Goal: Transaction & Acquisition: Purchase product/service

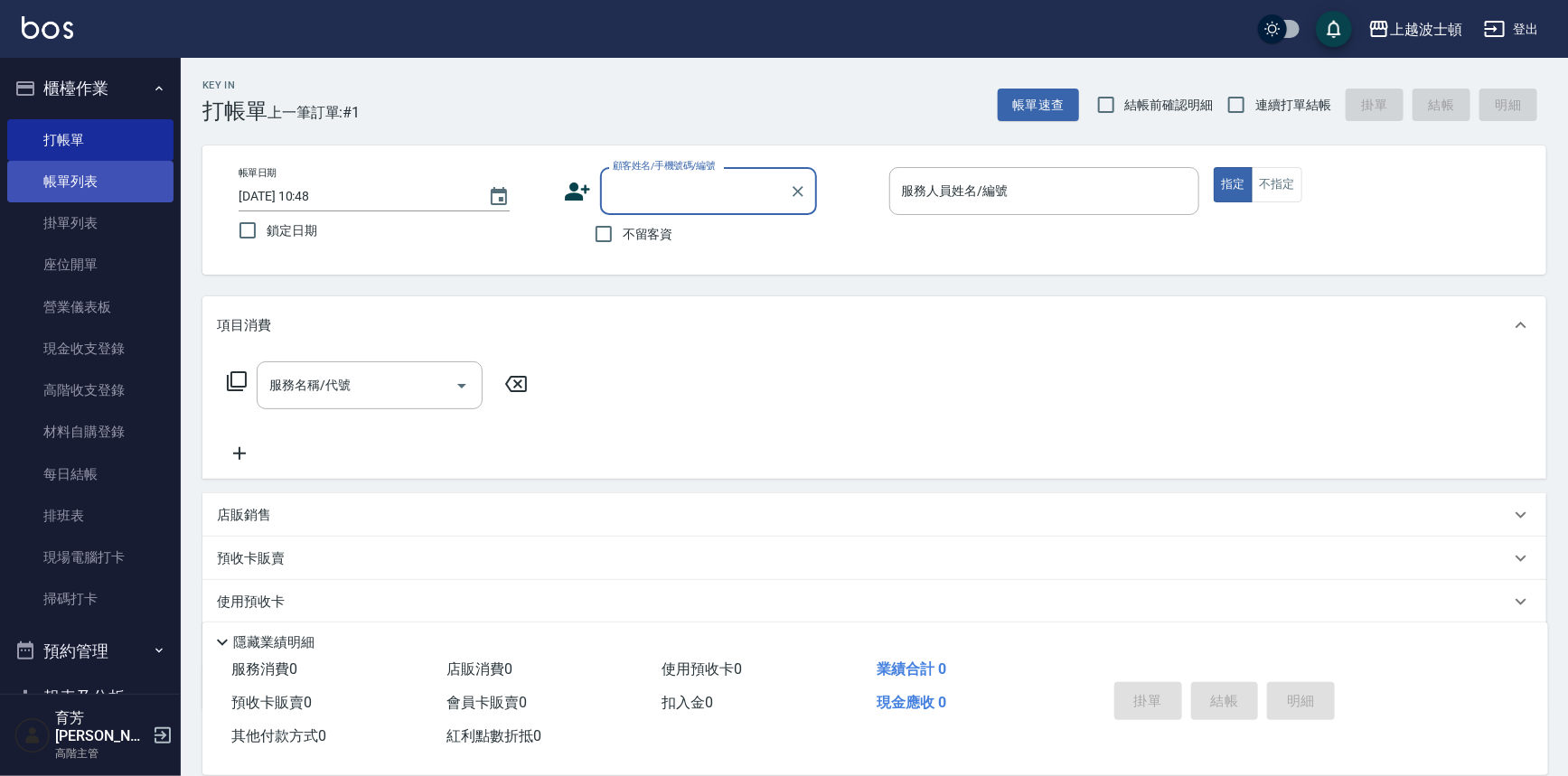
click at [139, 180] on link "帳單列表" at bounding box center [91, 182] width 166 height 42
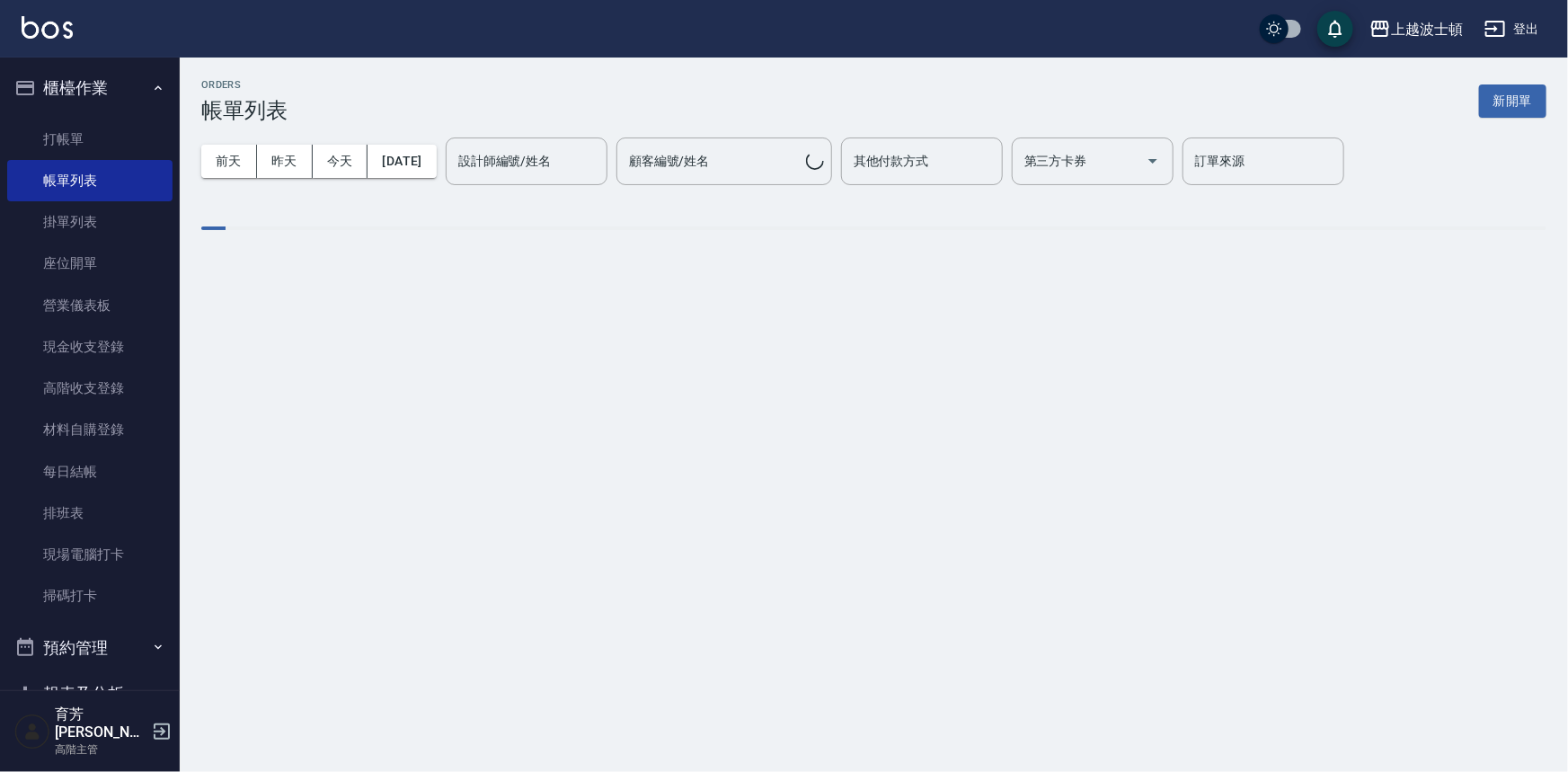
click at [473, 156] on div "[DATE] [DATE] [DATE] [DATE] 設計師編號/姓名 設計師編號/姓名 顧客編號/姓名 顧客編號/姓名 其他付款方式 其他付款方式 第三方…" at bounding box center [874, 161] width 1345 height 77
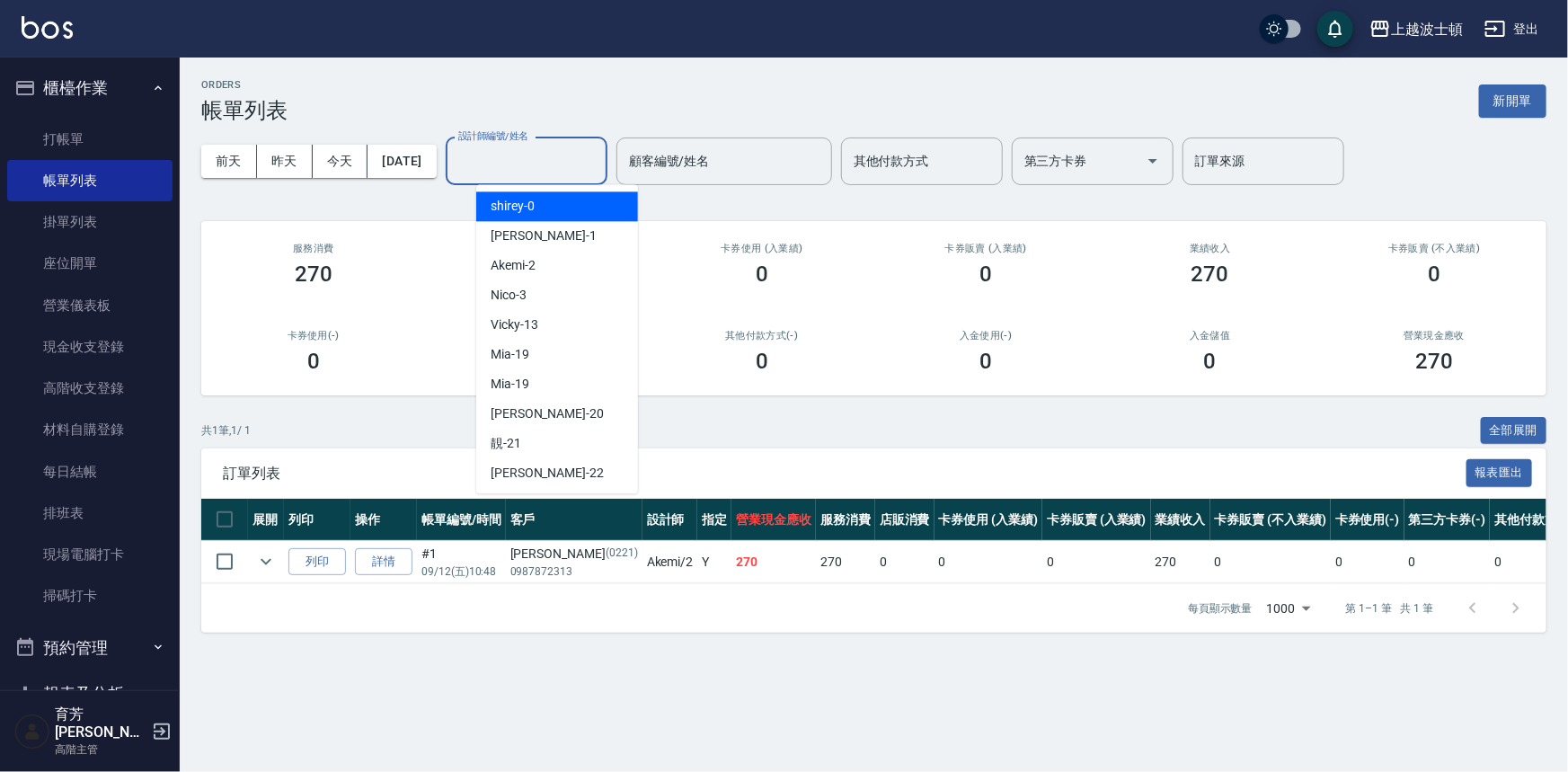
click at [528, 164] on input "設計師編號/姓名" at bounding box center [526, 160] width 145 height 31
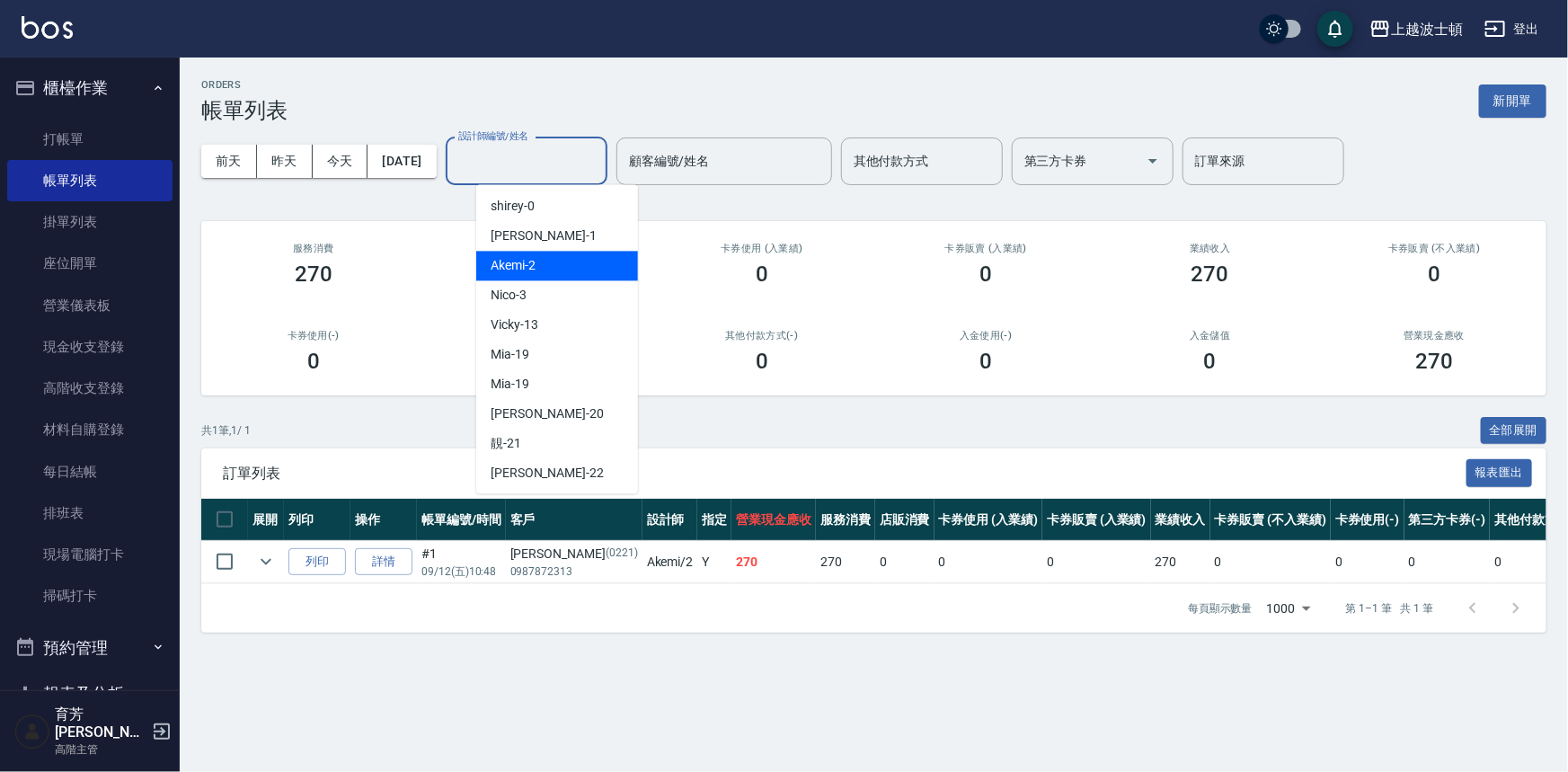
click at [577, 258] on div "Akemi -2" at bounding box center [557, 265] width 162 height 29
type input "Akemi-2"
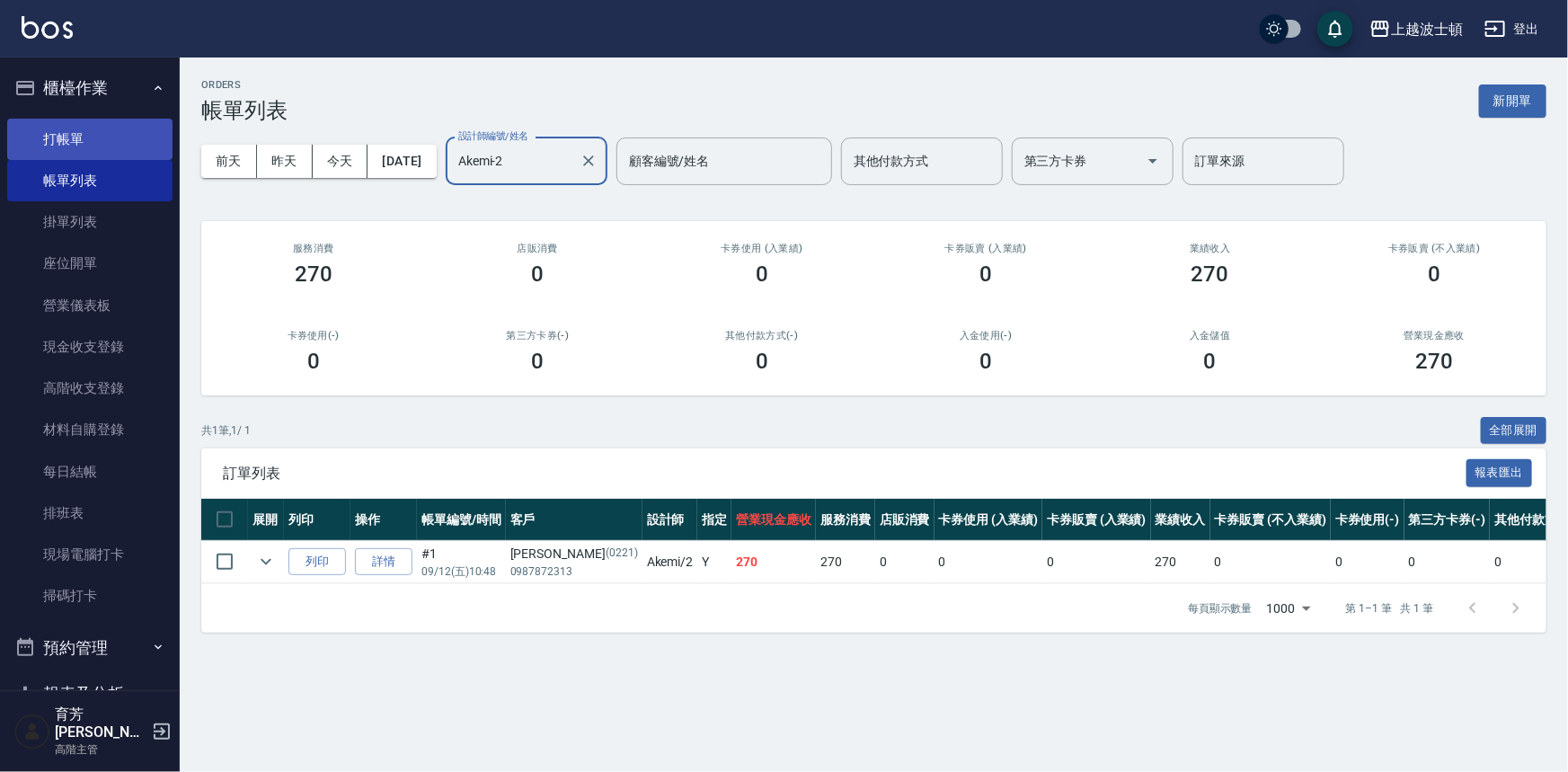
click at [110, 140] on link "打帳單" at bounding box center [90, 139] width 165 height 42
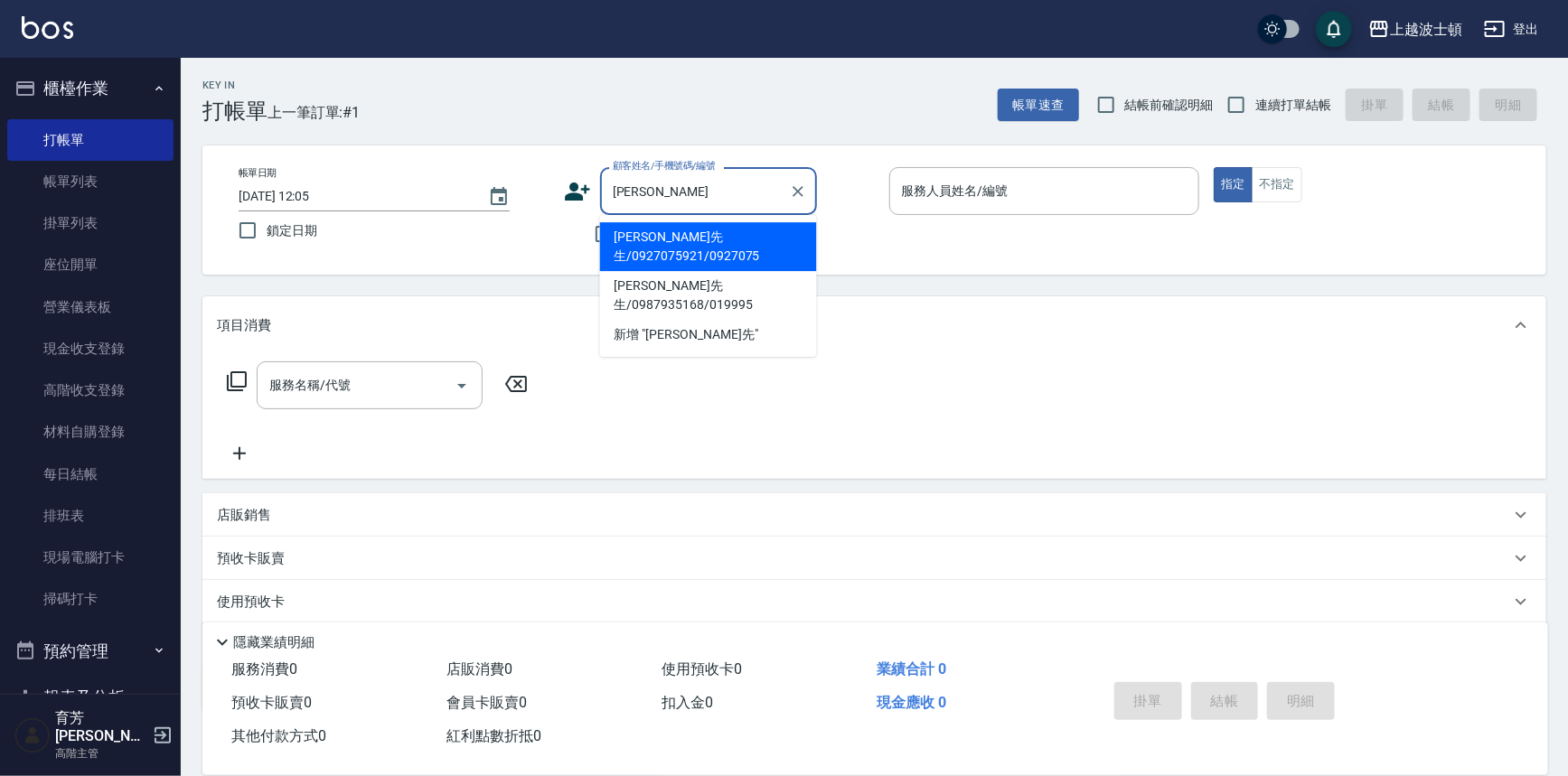
click at [632, 249] on li "[PERSON_NAME]先生/0927075921/0927075" at bounding box center [708, 246] width 217 height 49
type input "[PERSON_NAME]先生/0927075921/0927075"
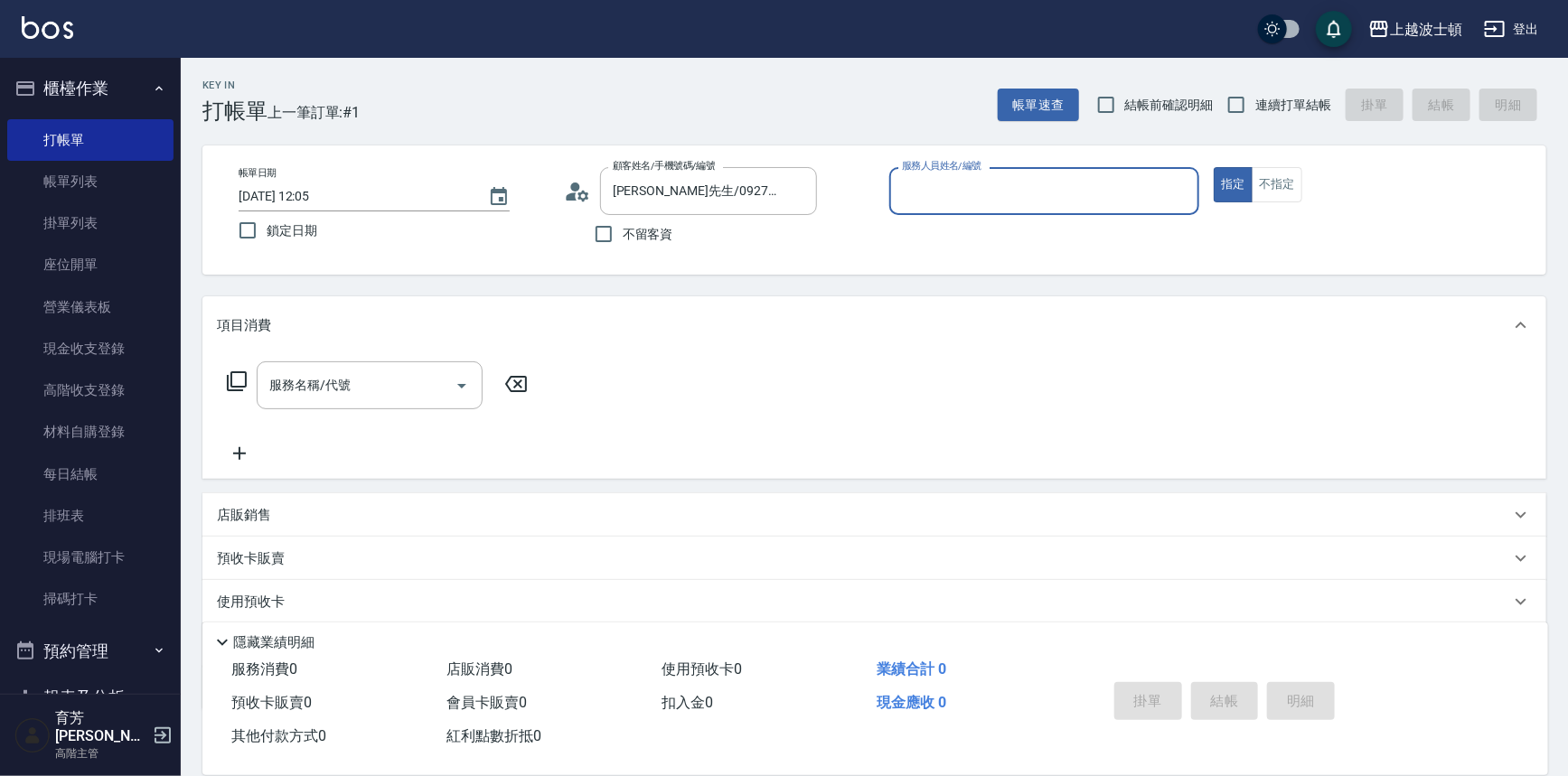
type input "Akemi-2"
click at [576, 193] on icon at bounding box center [577, 192] width 27 height 27
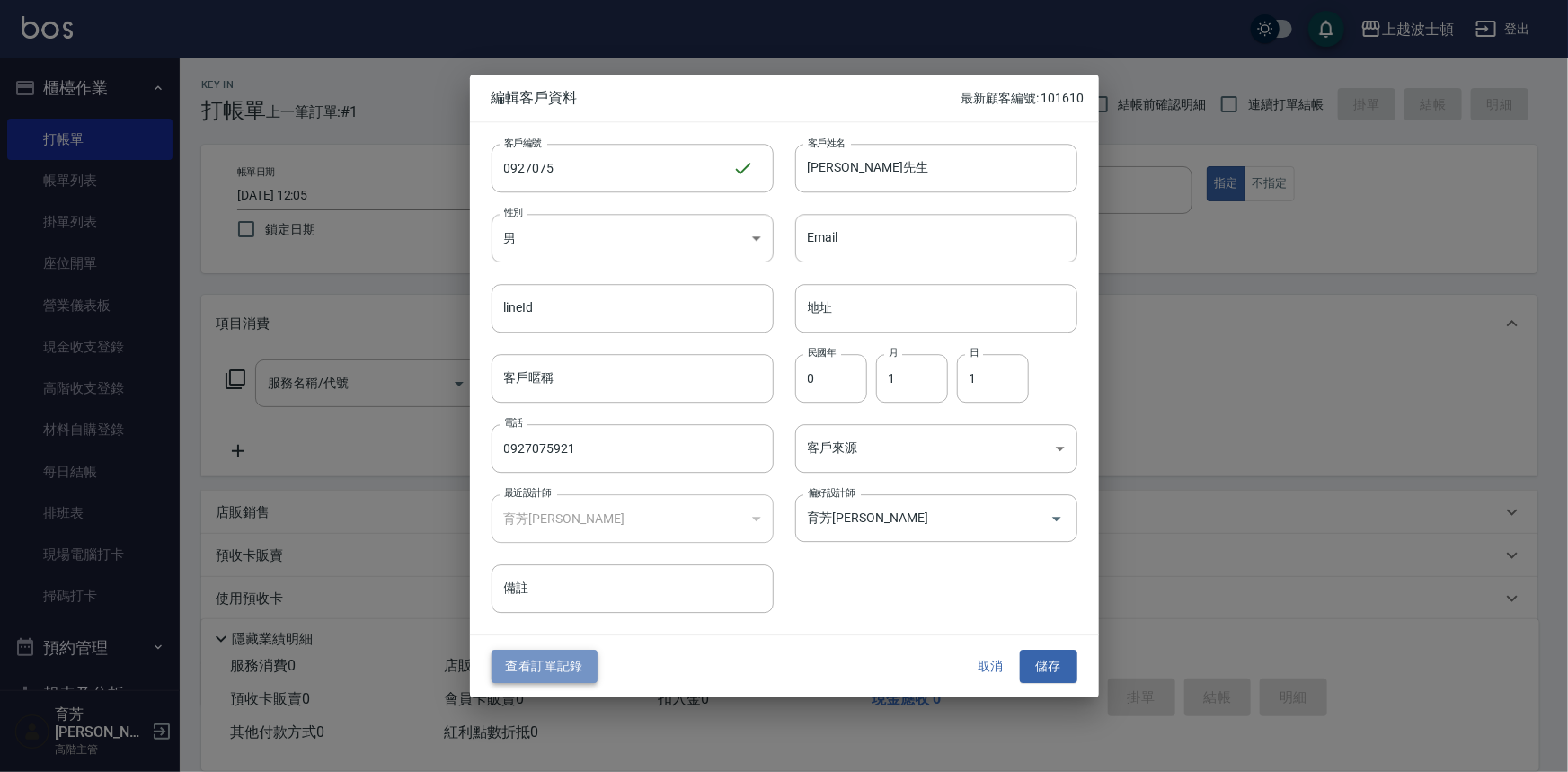
click at [566, 667] on button "查看訂單記錄" at bounding box center [544, 667] width 106 height 33
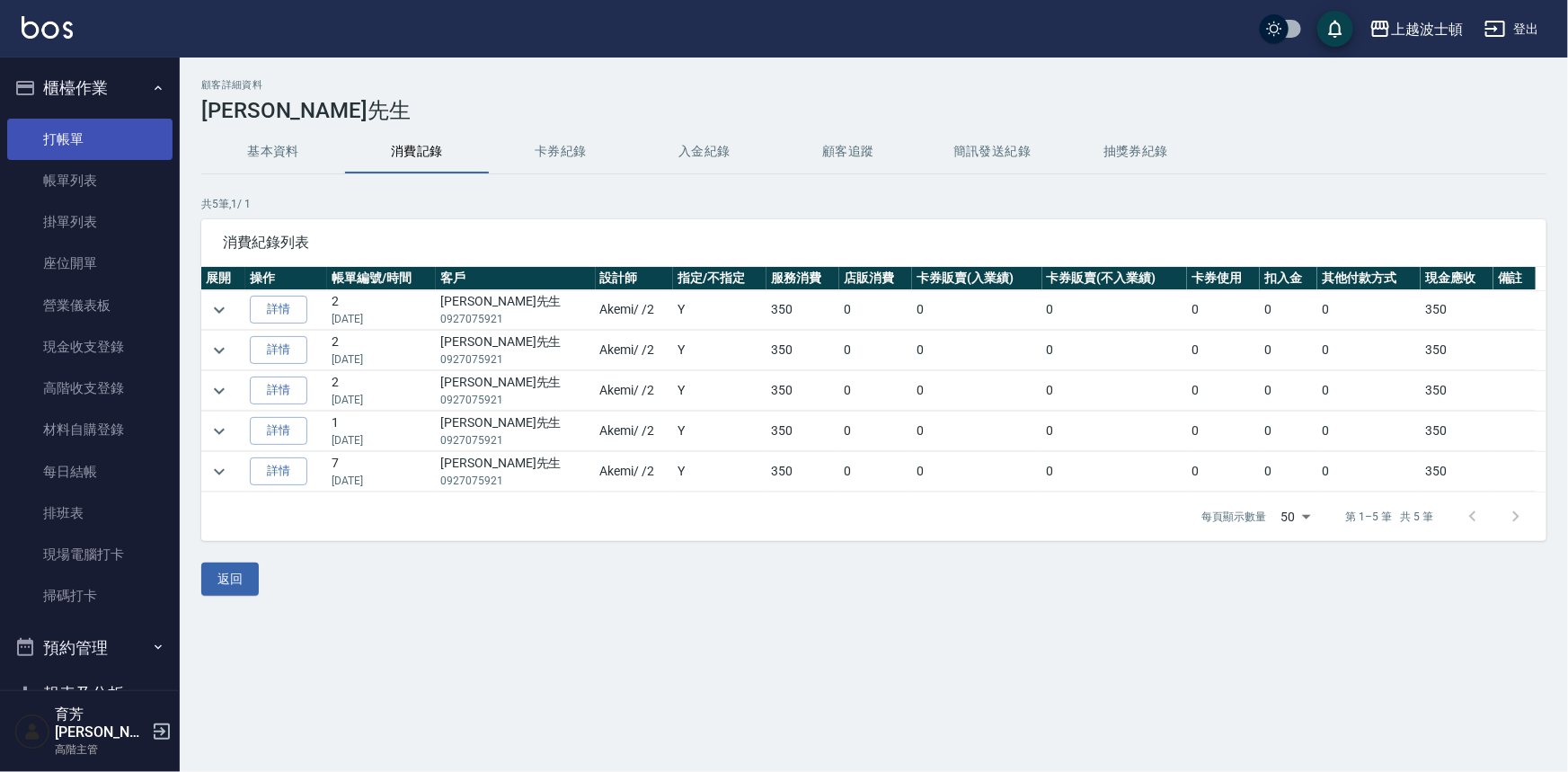
click at [55, 143] on link "打帳單" at bounding box center [90, 139] width 165 height 42
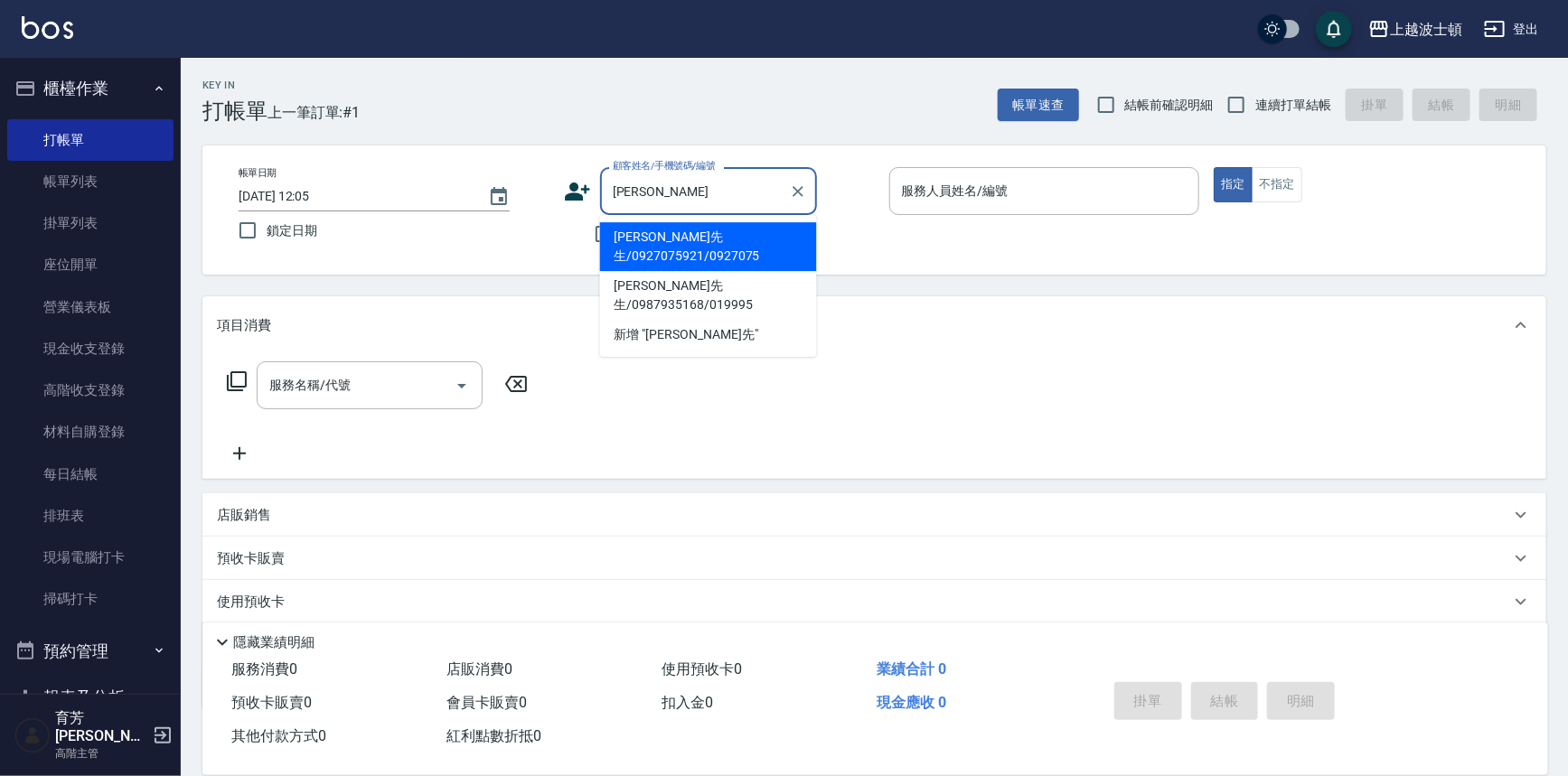
click at [658, 271] on li "[PERSON_NAME]先生/0987935168/019995" at bounding box center [708, 295] width 217 height 49
type input "[PERSON_NAME]先生/0987935168/019995"
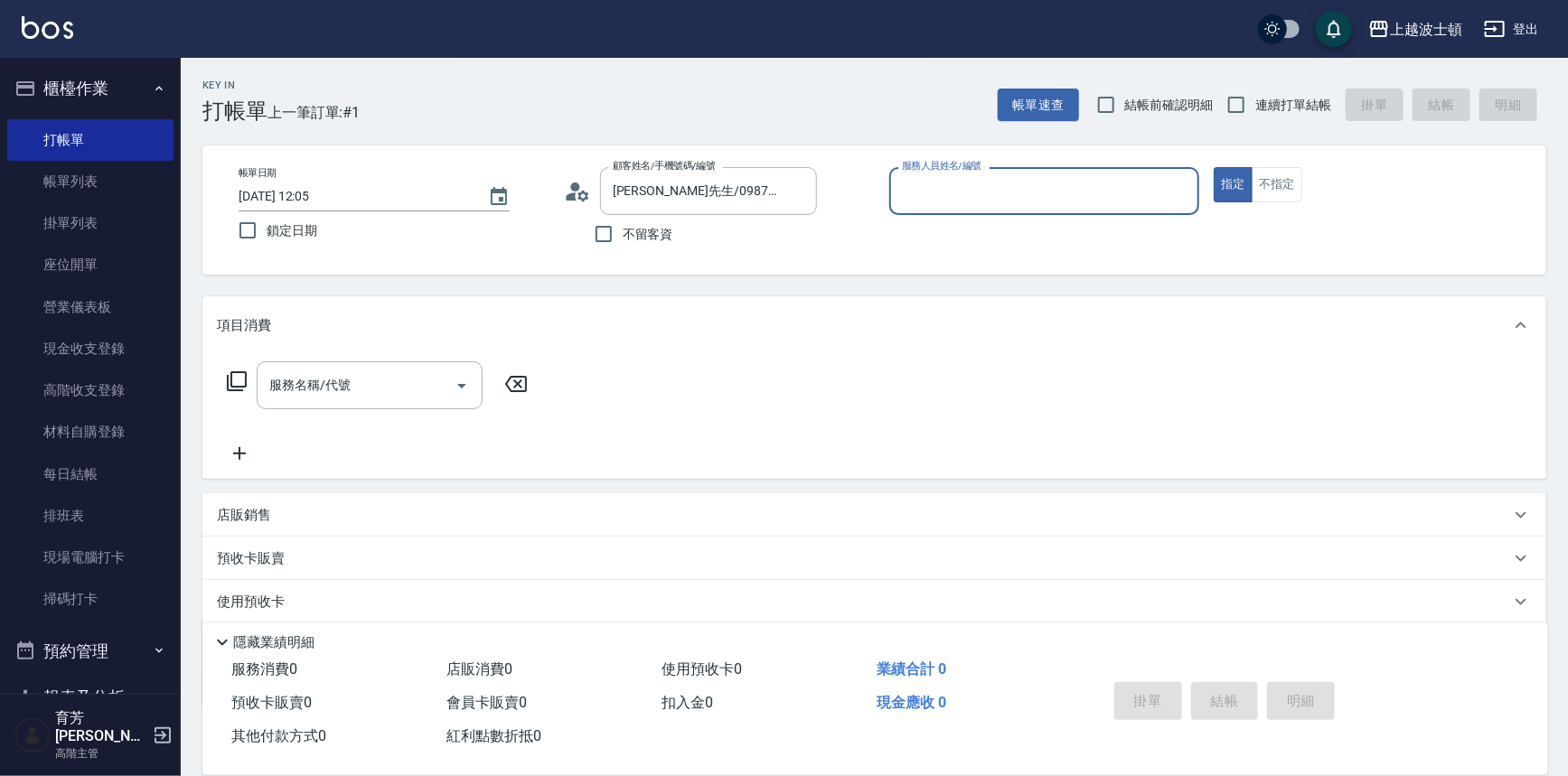
click at [584, 195] on icon at bounding box center [577, 192] width 27 height 27
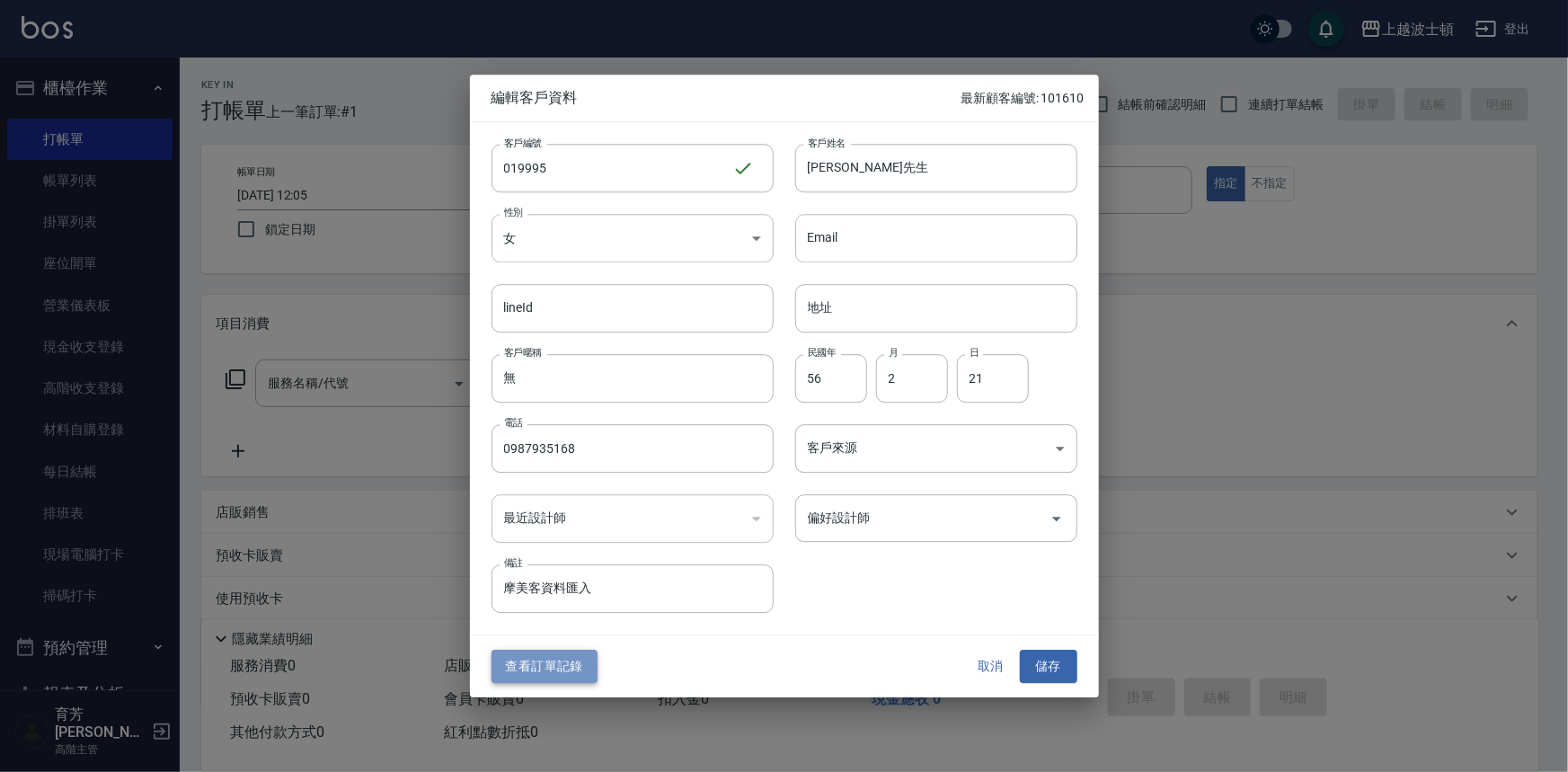
click at [558, 664] on button "查看訂單記錄" at bounding box center [544, 667] width 106 height 33
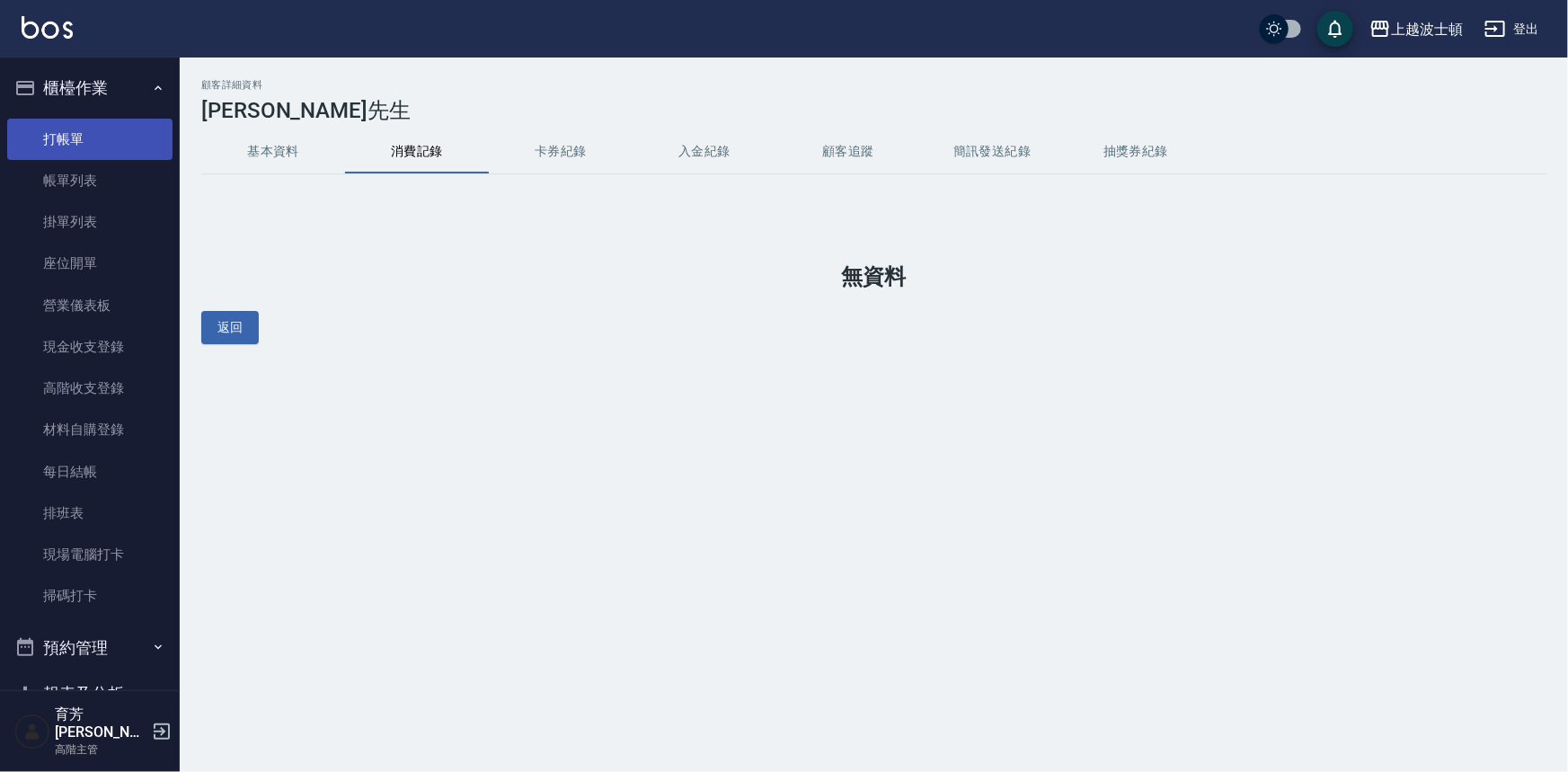
click at [62, 128] on link "打帳單" at bounding box center [90, 139] width 165 height 42
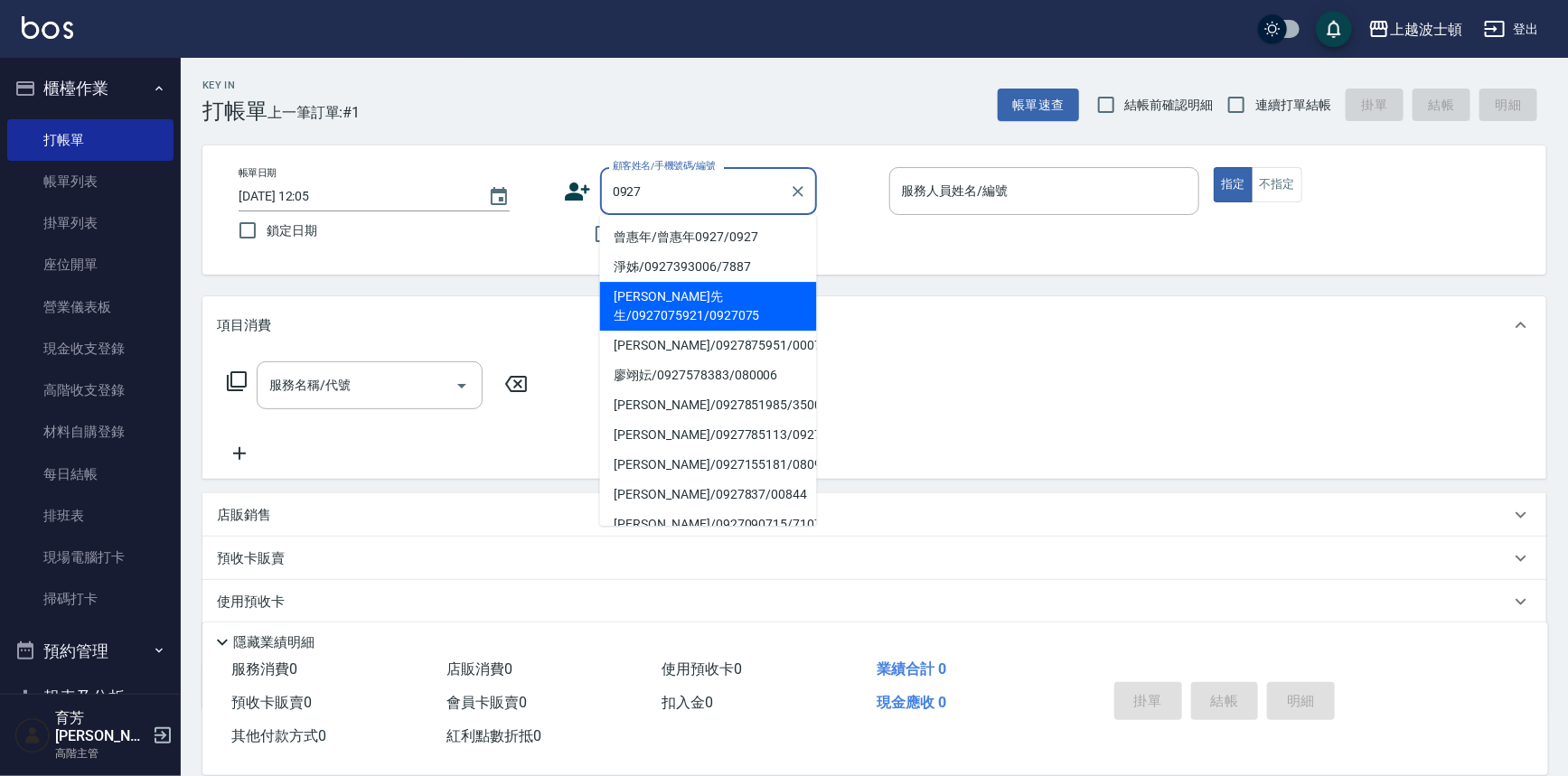
click at [615, 306] on li "[PERSON_NAME]先生/0927075921/0927075" at bounding box center [708, 306] width 217 height 49
type input "[PERSON_NAME]先生/0927075921/0927075"
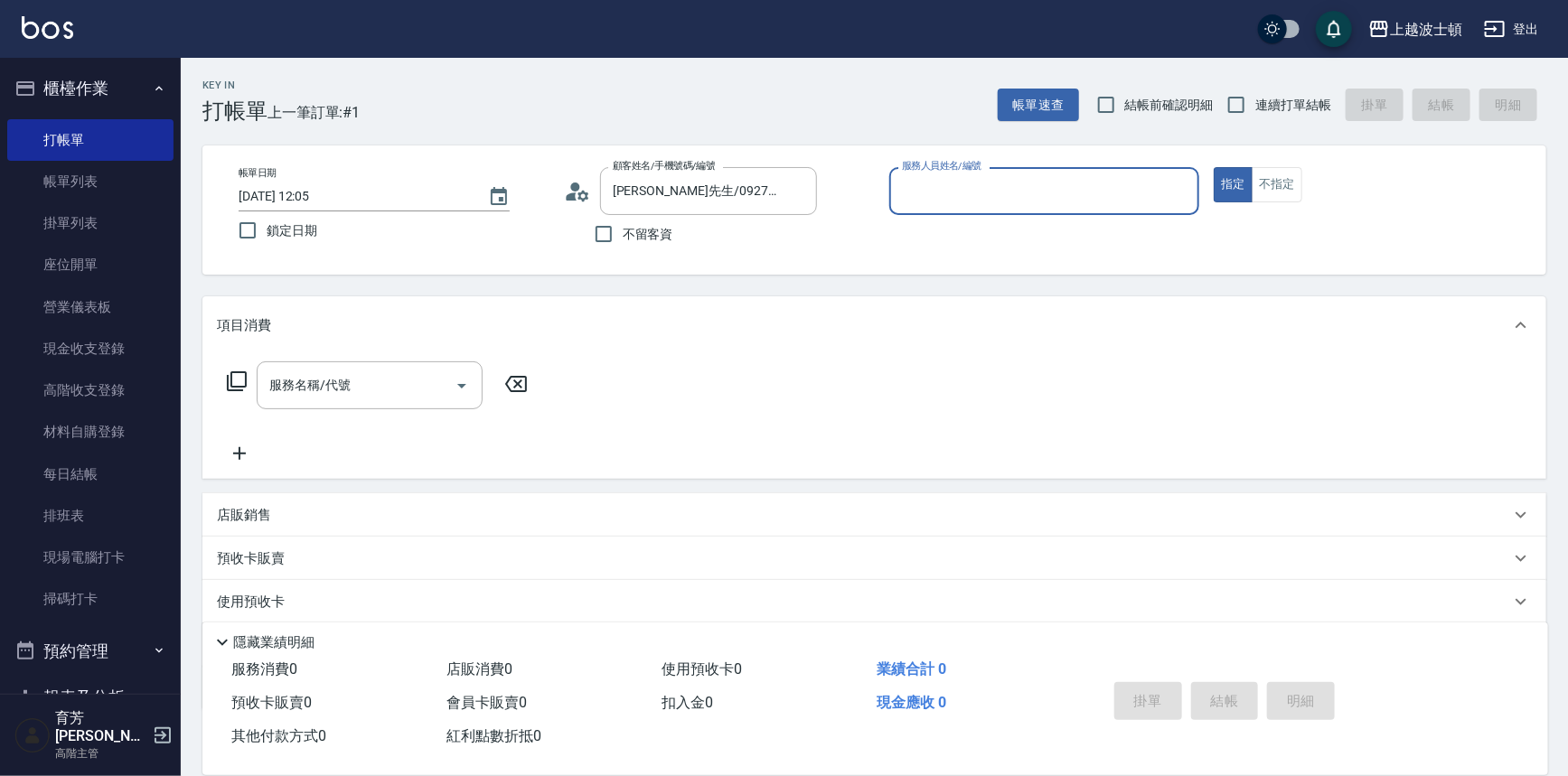
type input "Akemi-2"
click at [361, 387] on input "服務名稱/代號" at bounding box center [356, 384] width 182 height 31
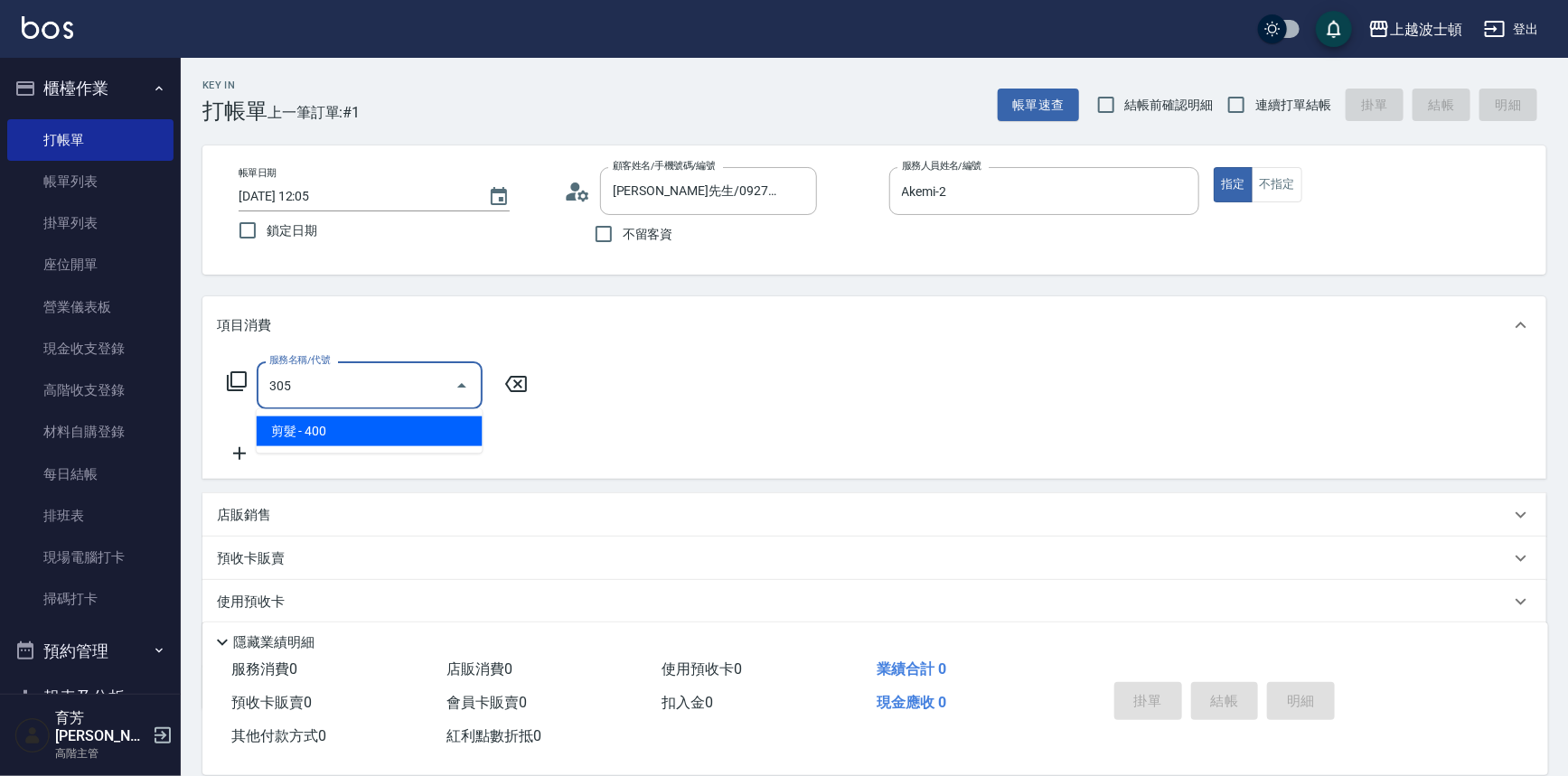
click at [431, 440] on span "剪髮 - 400" at bounding box center [369, 431] width 226 height 30
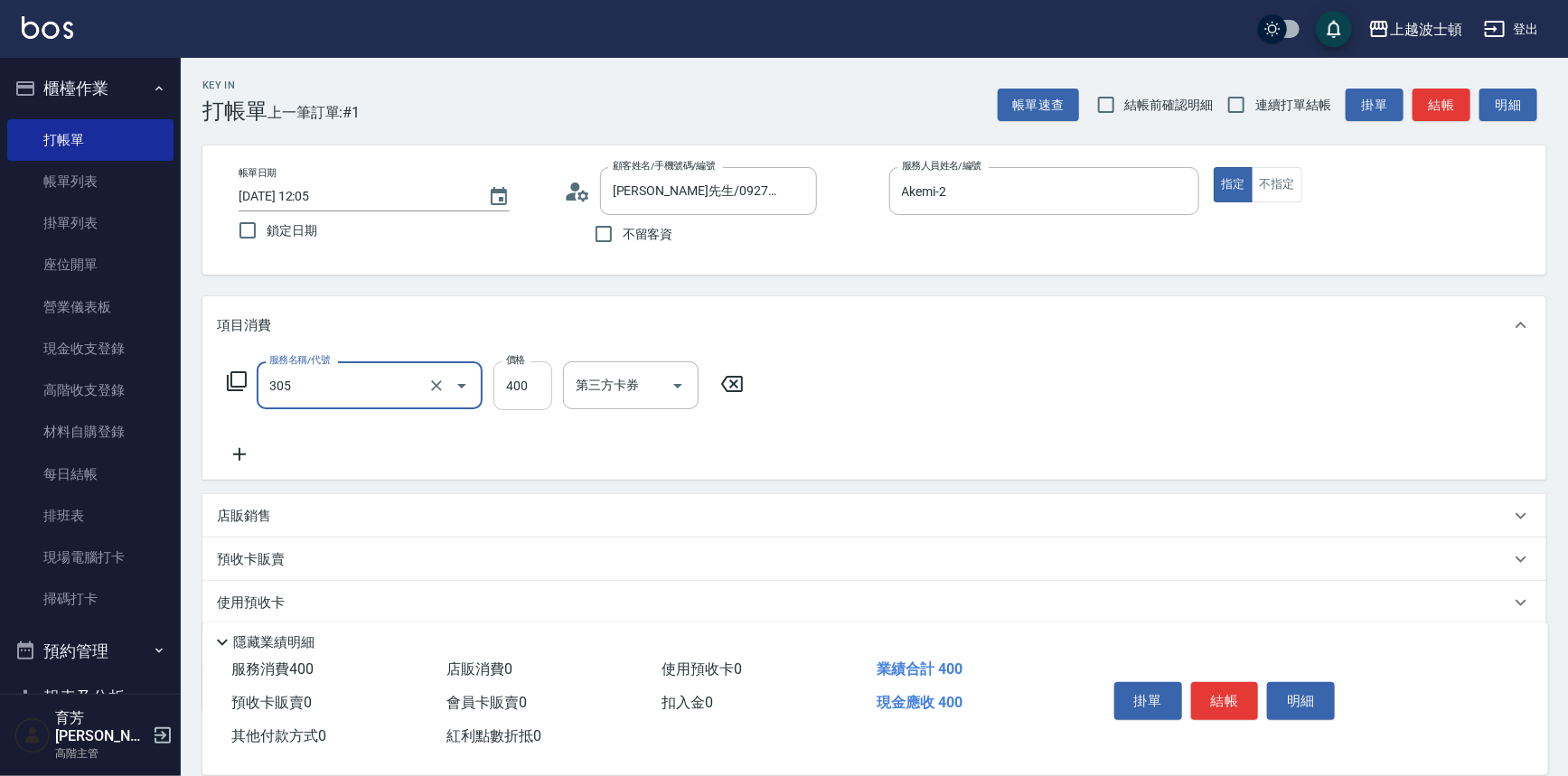
type input "剪髮(305)"
click at [511, 384] on input "400" at bounding box center [523, 385] width 59 height 49
type input "350"
click at [894, 369] on div "服務名稱/代號 剪髮(305) 服務名稱/代號 價格 350 價格 第三方卡券 第三方卡券" at bounding box center [874, 417] width 1344 height 126
click at [1220, 693] on button "結帳" at bounding box center [1225, 701] width 68 height 38
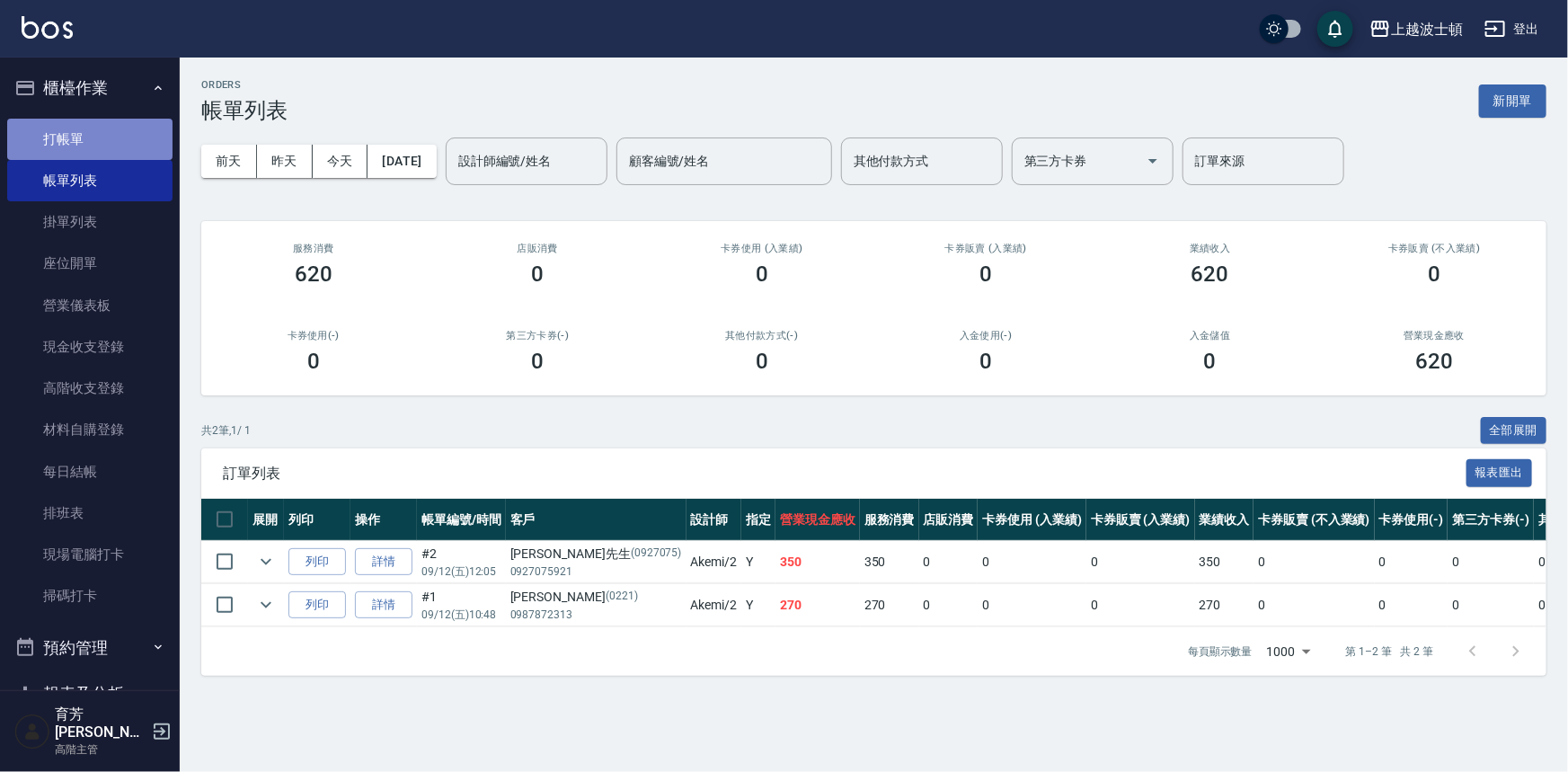
click at [138, 132] on link "打帳單" at bounding box center [90, 139] width 165 height 42
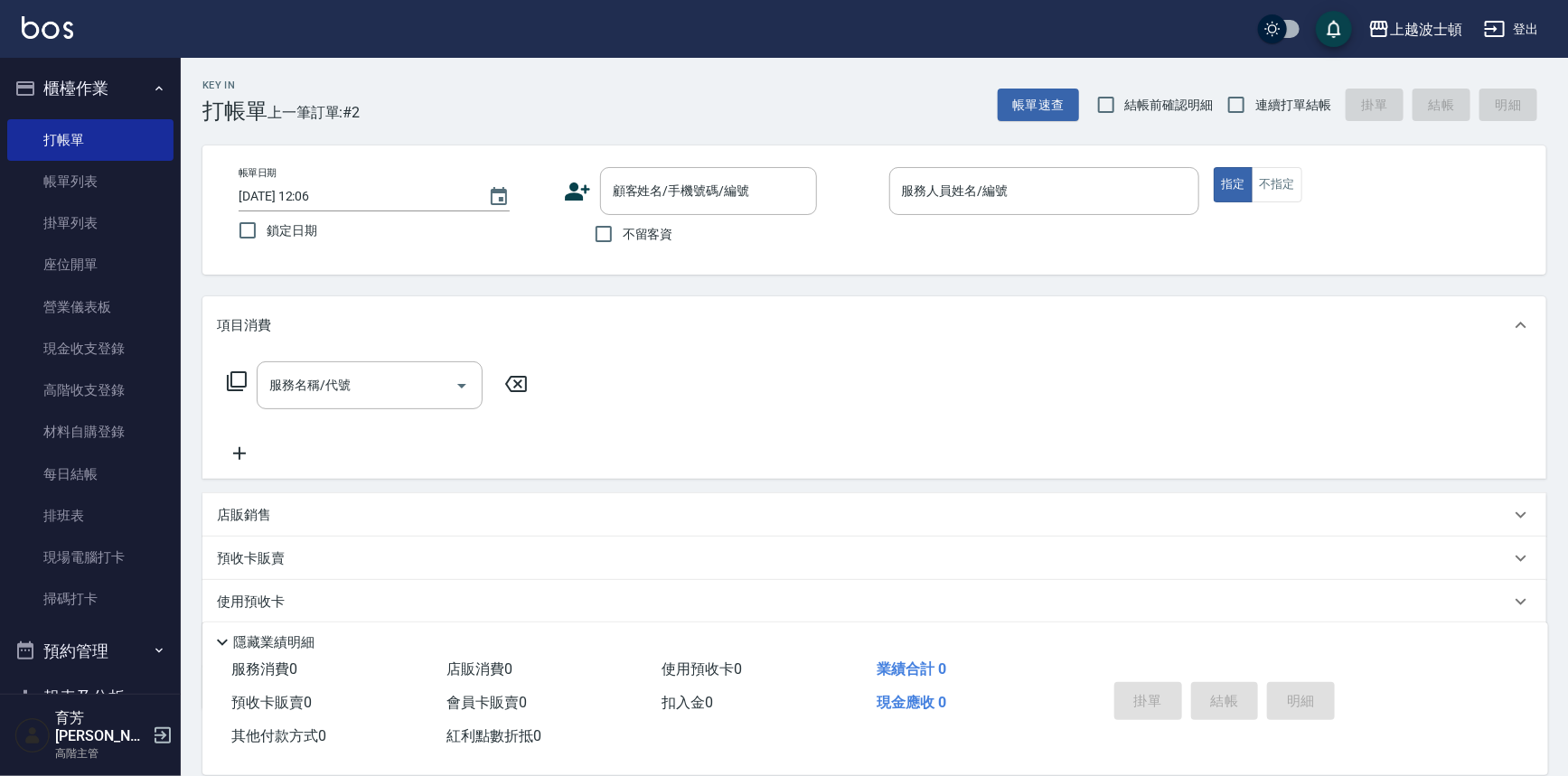
click at [650, 235] on span "不留客資" at bounding box center [648, 235] width 51 height 19
click at [623, 235] on input "不留客資" at bounding box center [604, 234] width 38 height 38
checkbox input "true"
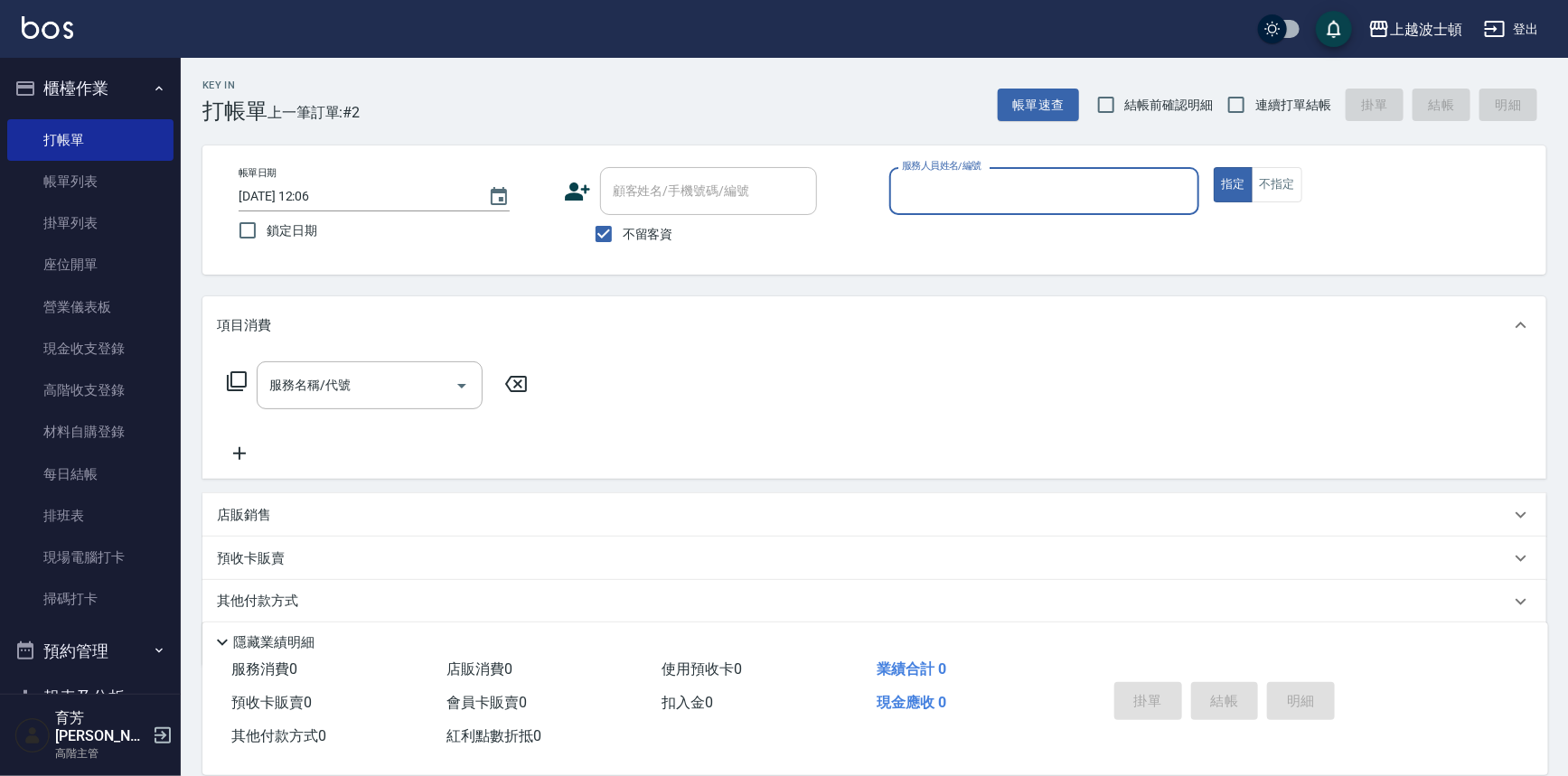
click at [960, 185] on input "服務人員姓名/編號" at bounding box center [1044, 191] width 295 height 31
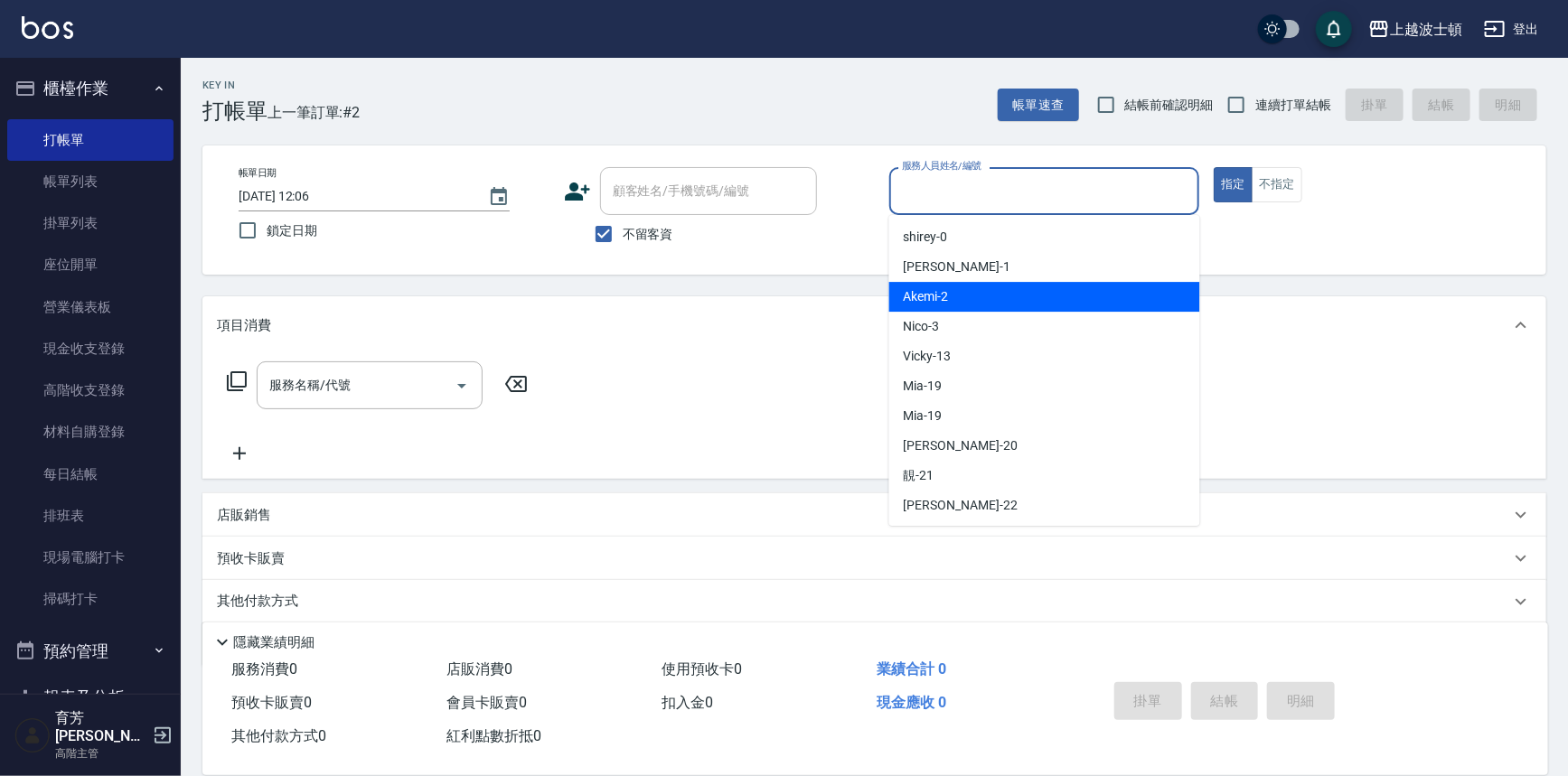
click at [992, 288] on div "Akemi -2" at bounding box center [1044, 296] width 311 height 30
type input "Akemi-2"
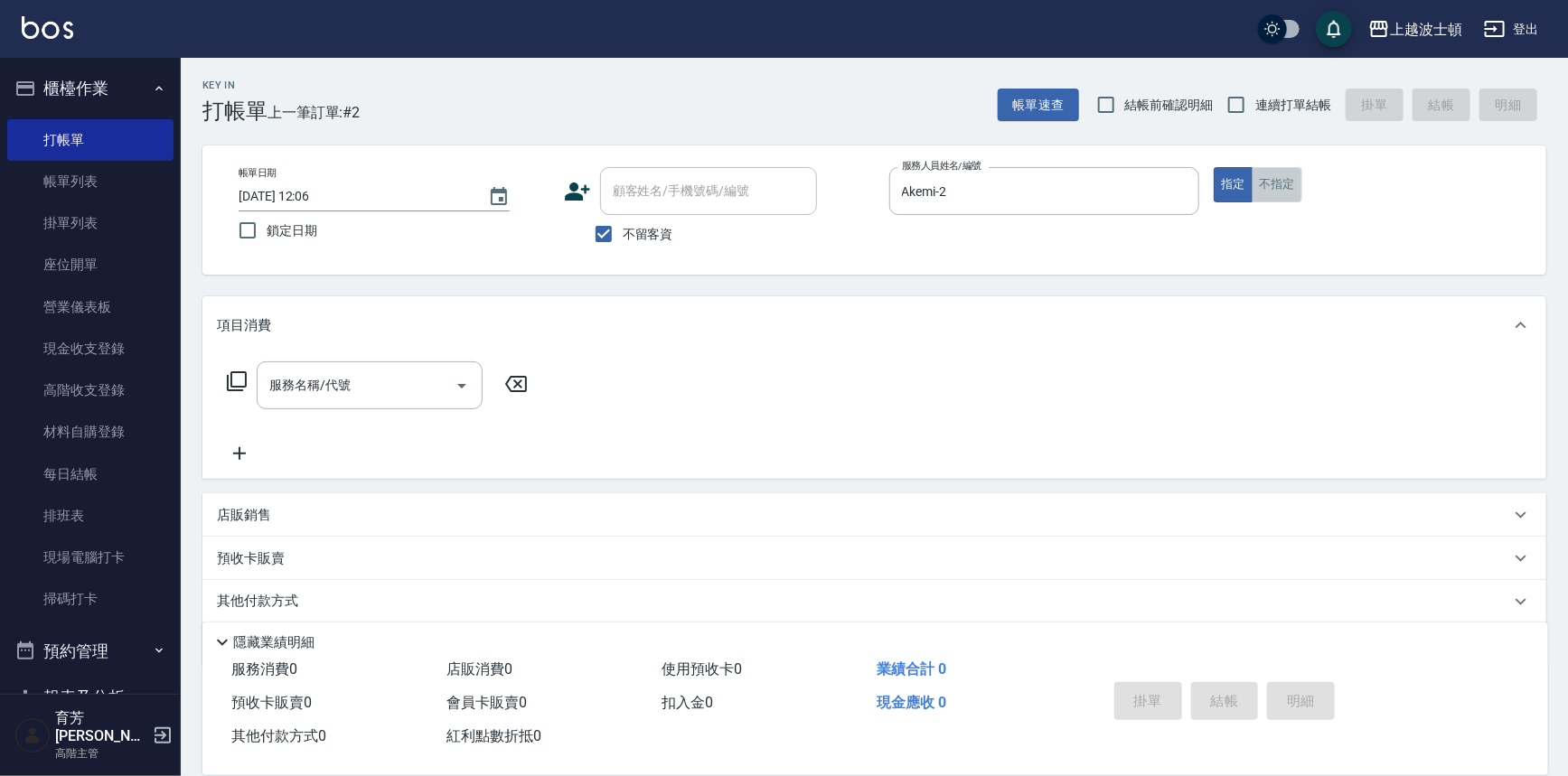
click at [1269, 194] on button "不指定" at bounding box center [1276, 184] width 51 height 35
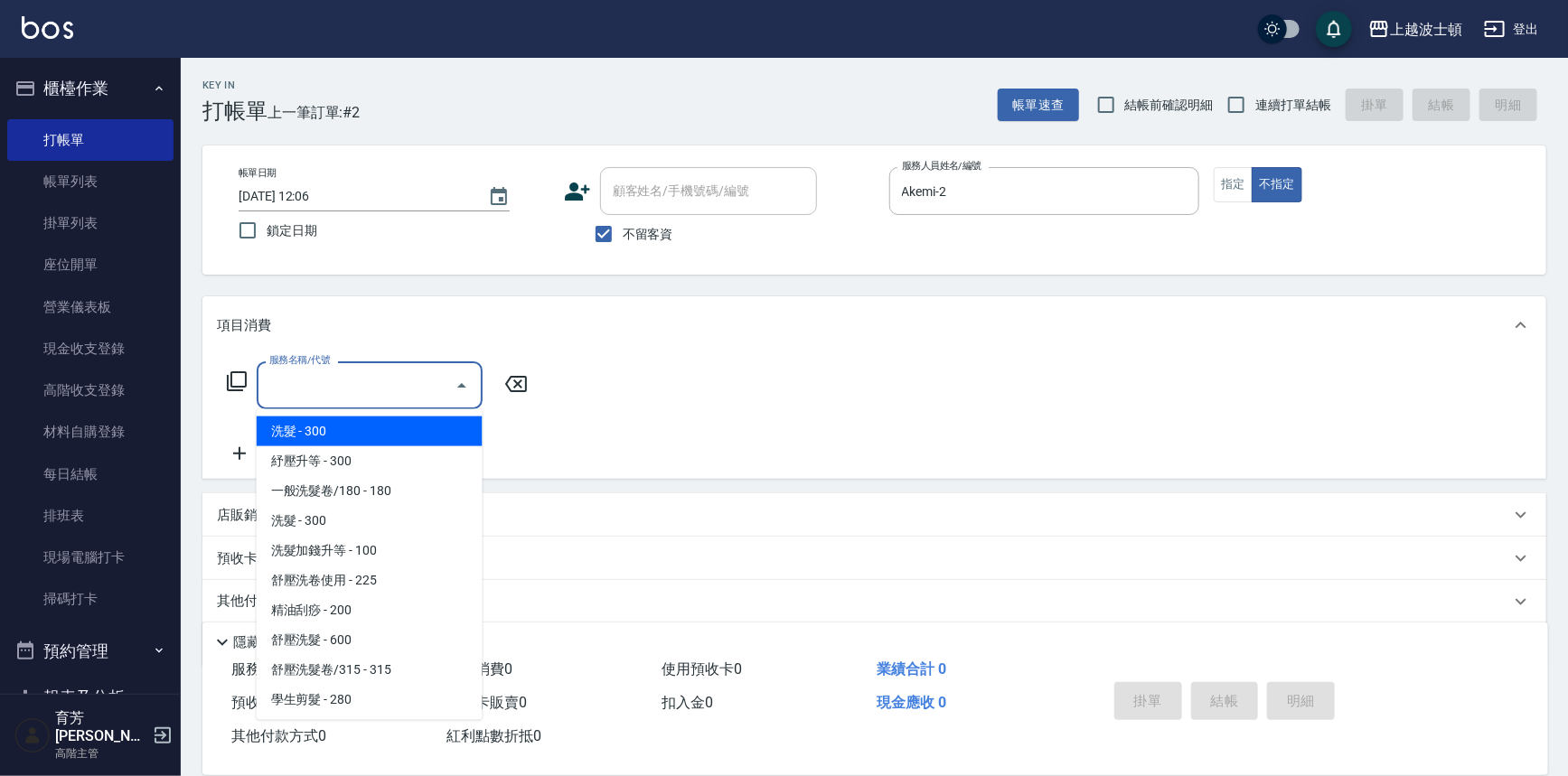
click at [410, 369] on input "服務名稱/代號" at bounding box center [356, 384] width 182 height 31
click at [414, 423] on span "洗髮 - 300" at bounding box center [369, 431] width 226 height 30
type input "洗髮(201)"
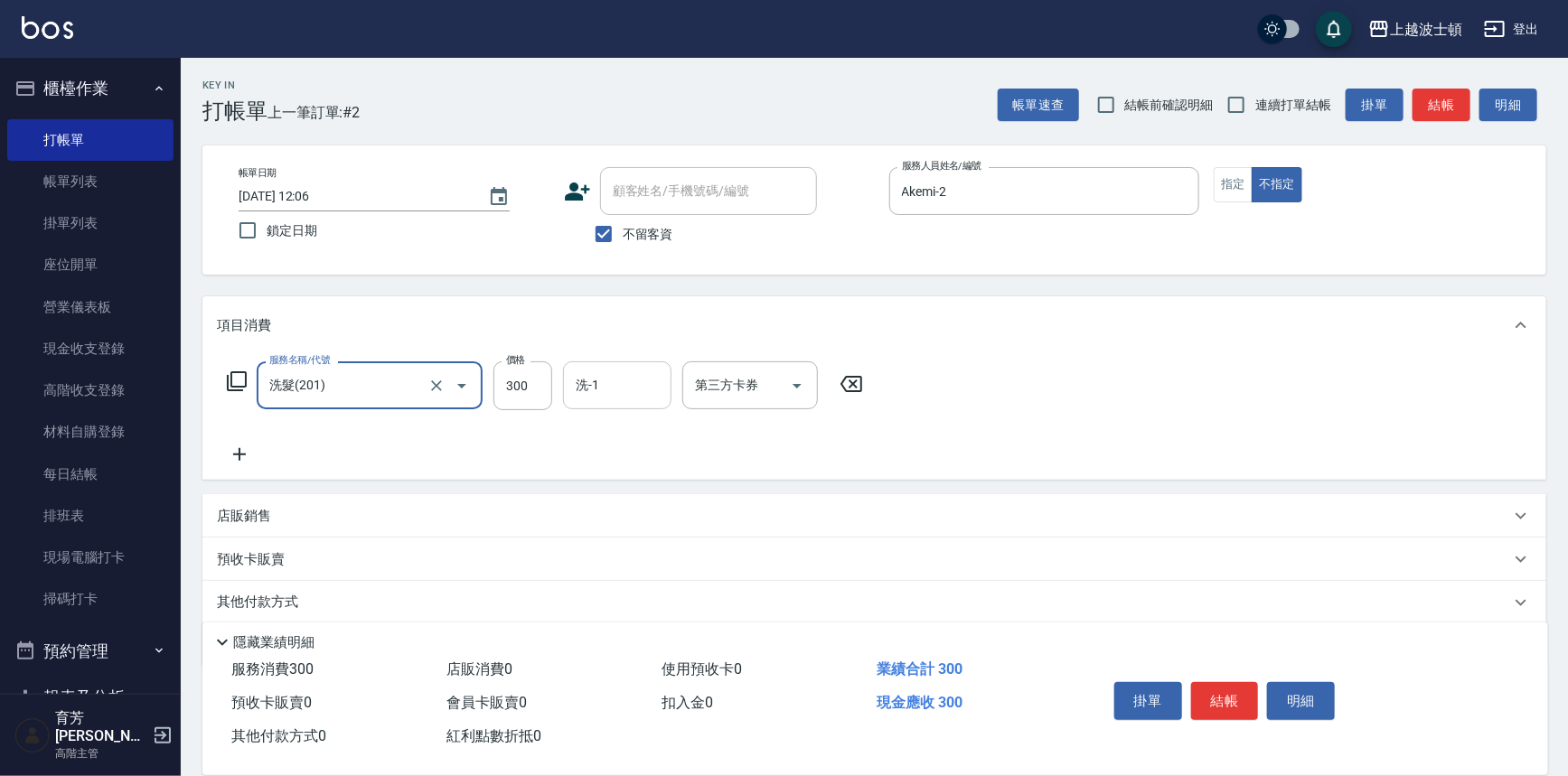
click at [621, 397] on input "洗-1" at bounding box center [617, 384] width 93 height 31
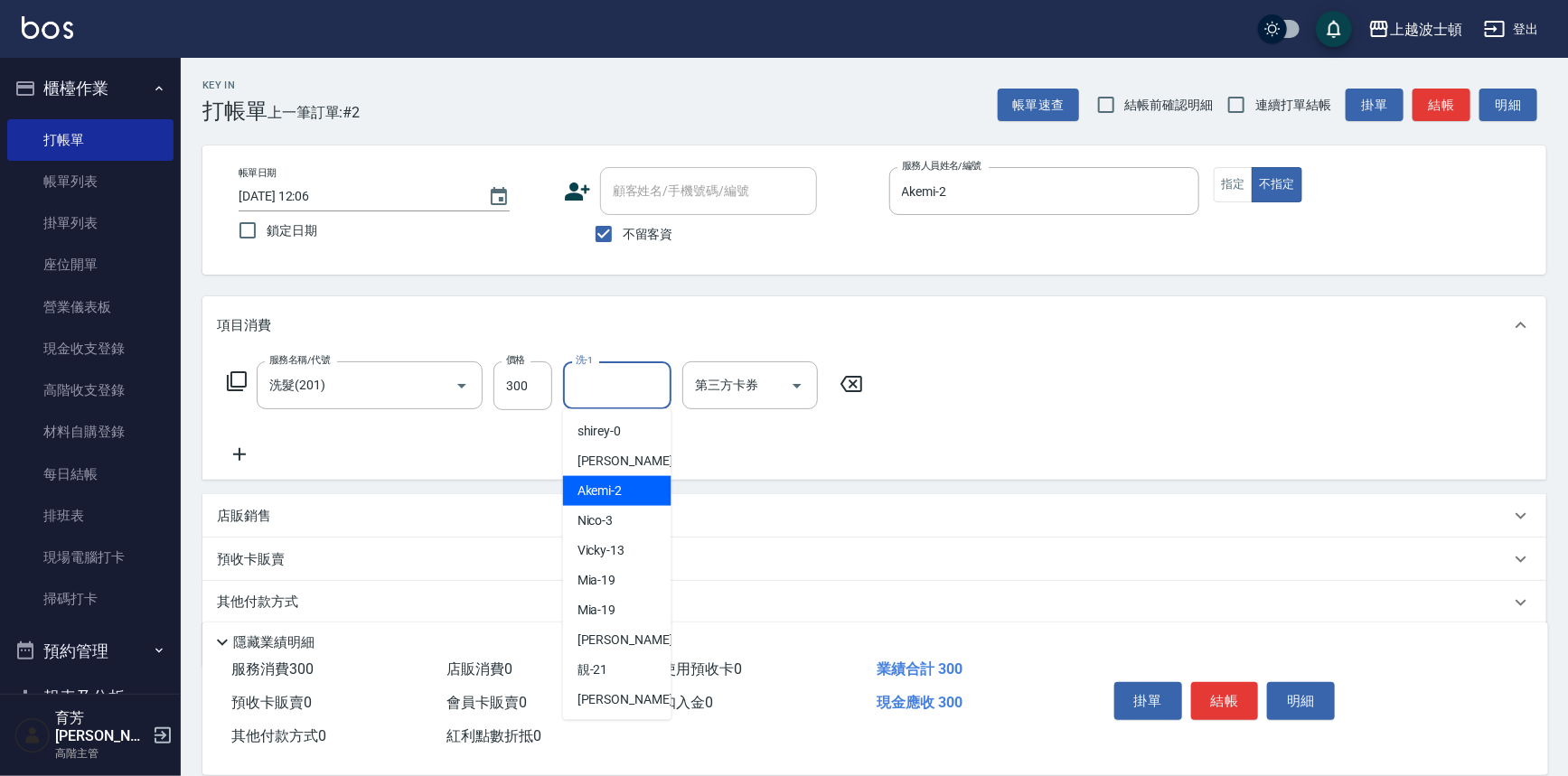
click at [626, 481] on div "Akemi -2" at bounding box center [617, 490] width 109 height 30
type input "Akemi-2"
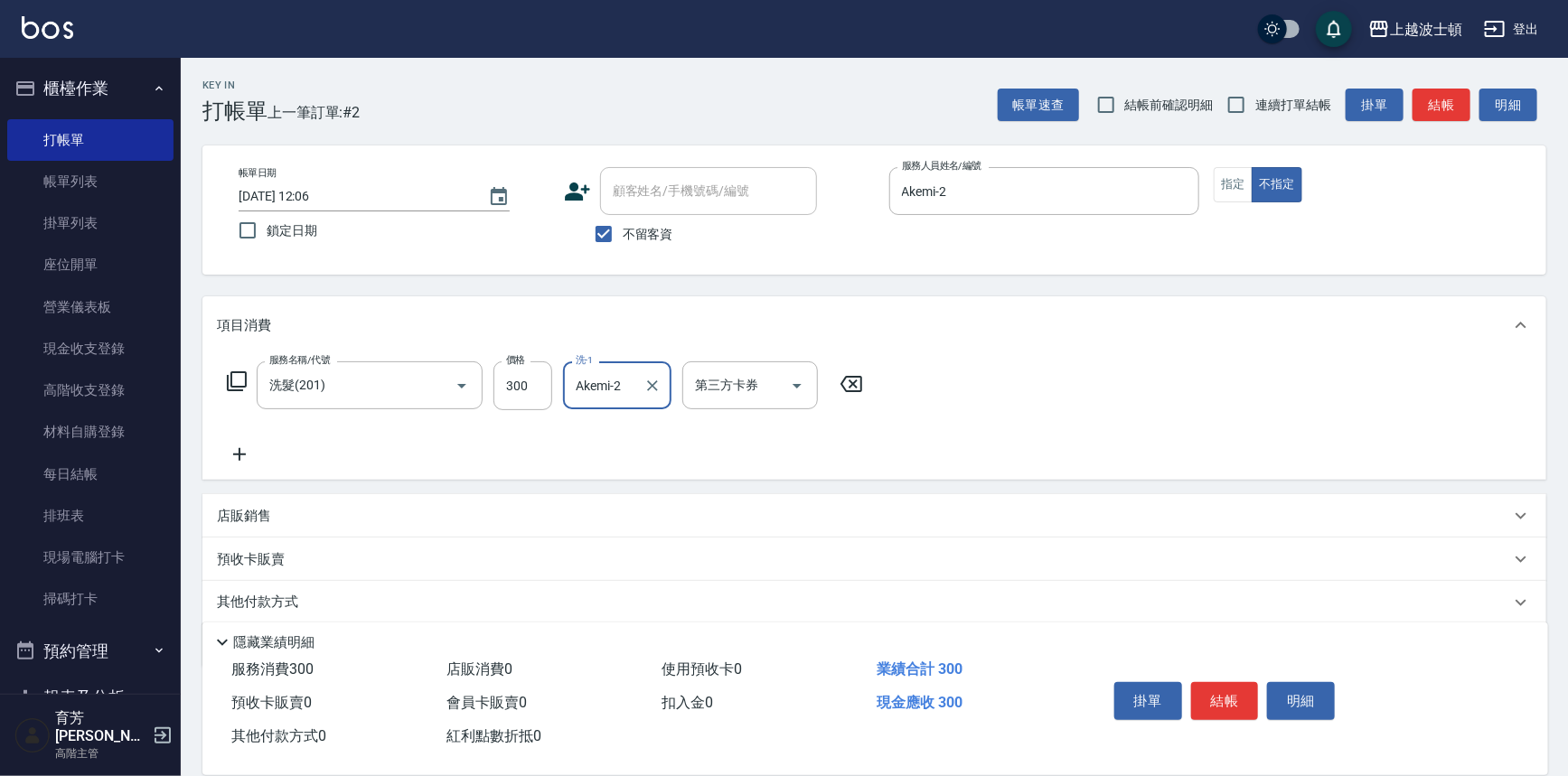
click at [1075, 438] on div "服務名稱/代號 洗髮(201) 服務名稱/代號 價格 300 價格 洗-1 Akemi-2 洗-1 第三方卡券 第三方卡券" at bounding box center [874, 417] width 1344 height 126
click at [1228, 700] on button "結帳" at bounding box center [1225, 701] width 68 height 38
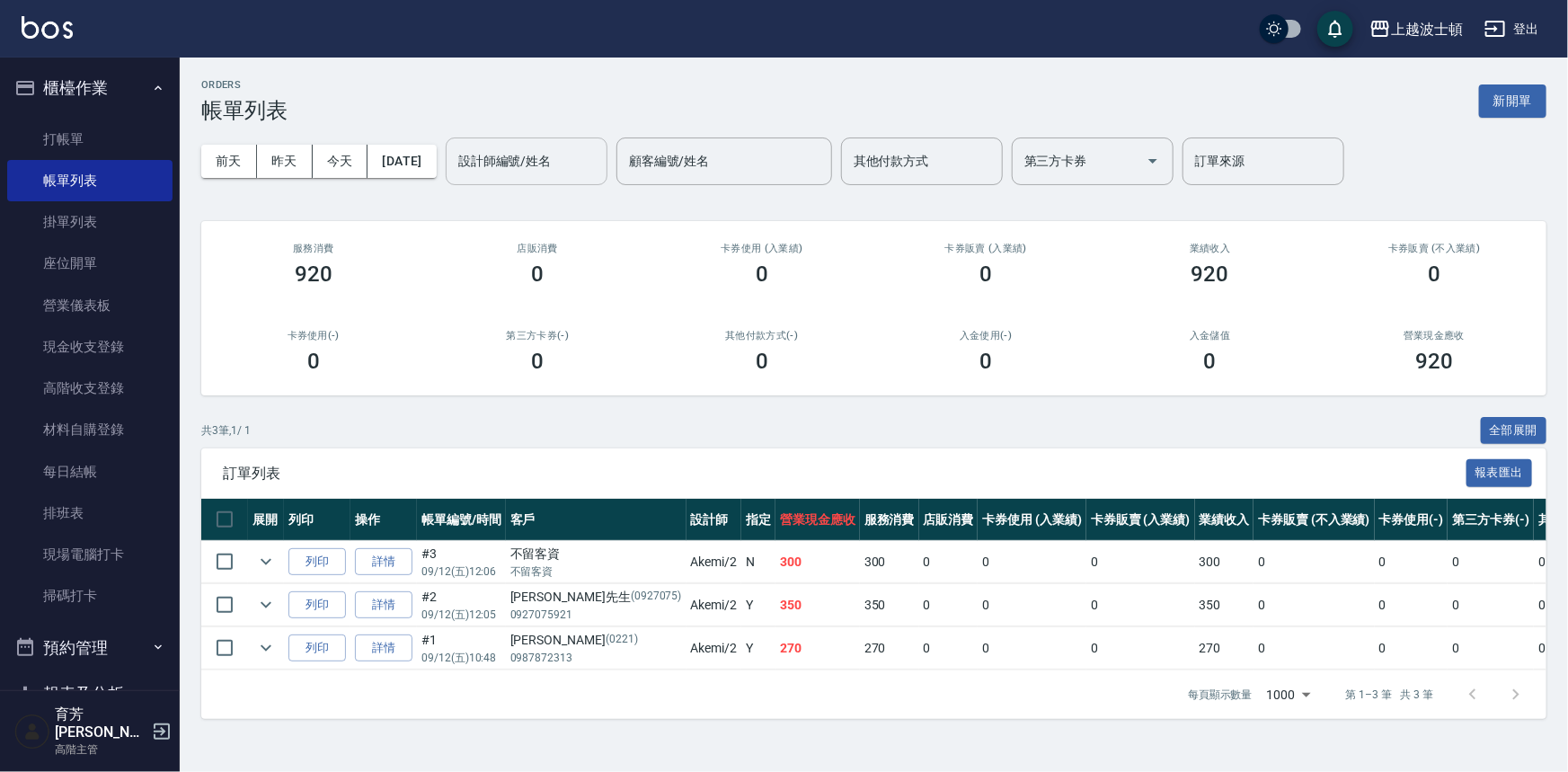
click at [578, 165] on input "設計師編號/姓名" at bounding box center [526, 160] width 145 height 31
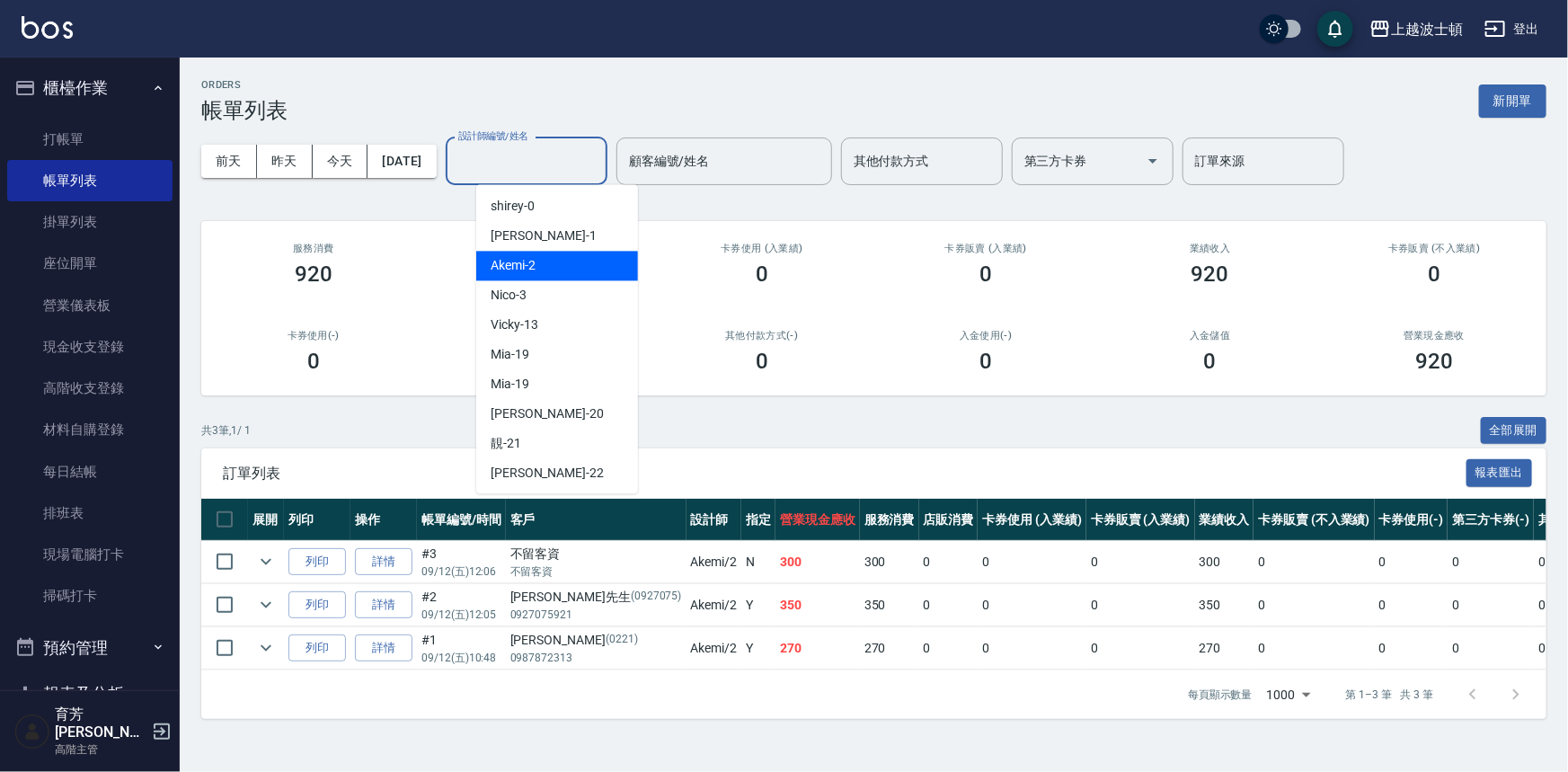
click at [589, 261] on div "Akemi -2" at bounding box center [557, 265] width 162 height 29
type input "Akemi-2"
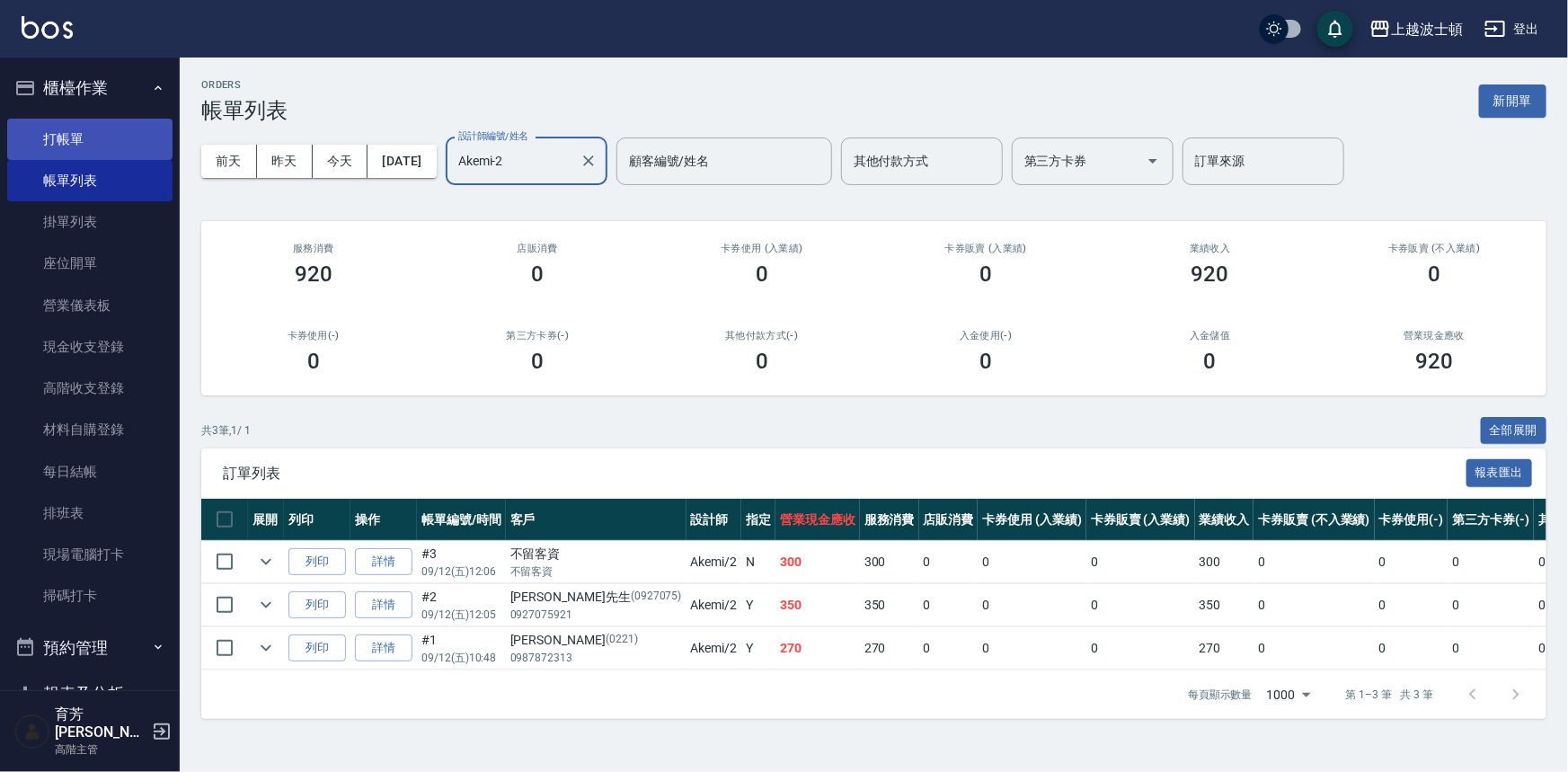
click at [41, 135] on link "打帳單" at bounding box center [90, 139] width 165 height 42
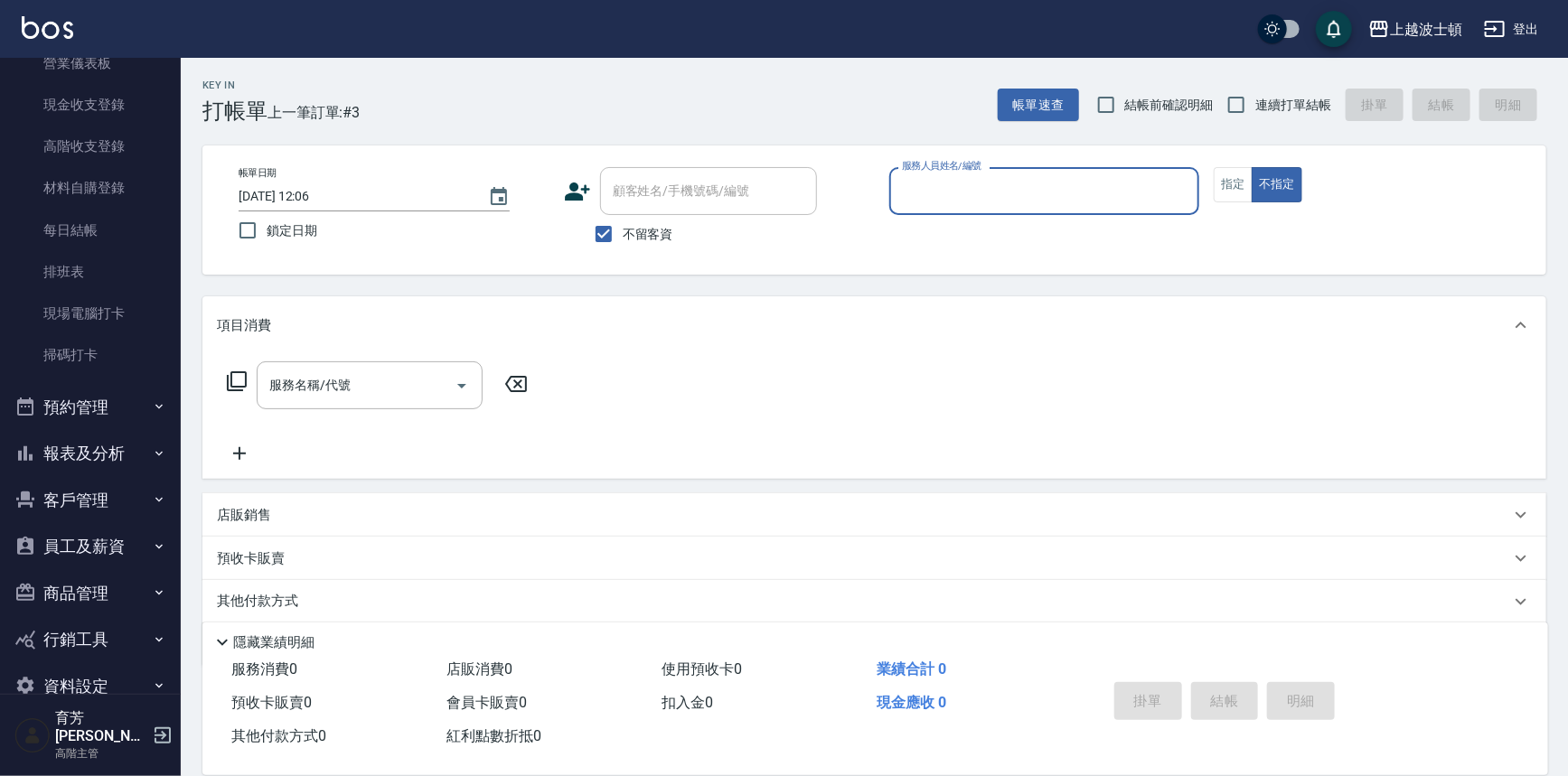
scroll to position [264, 0]
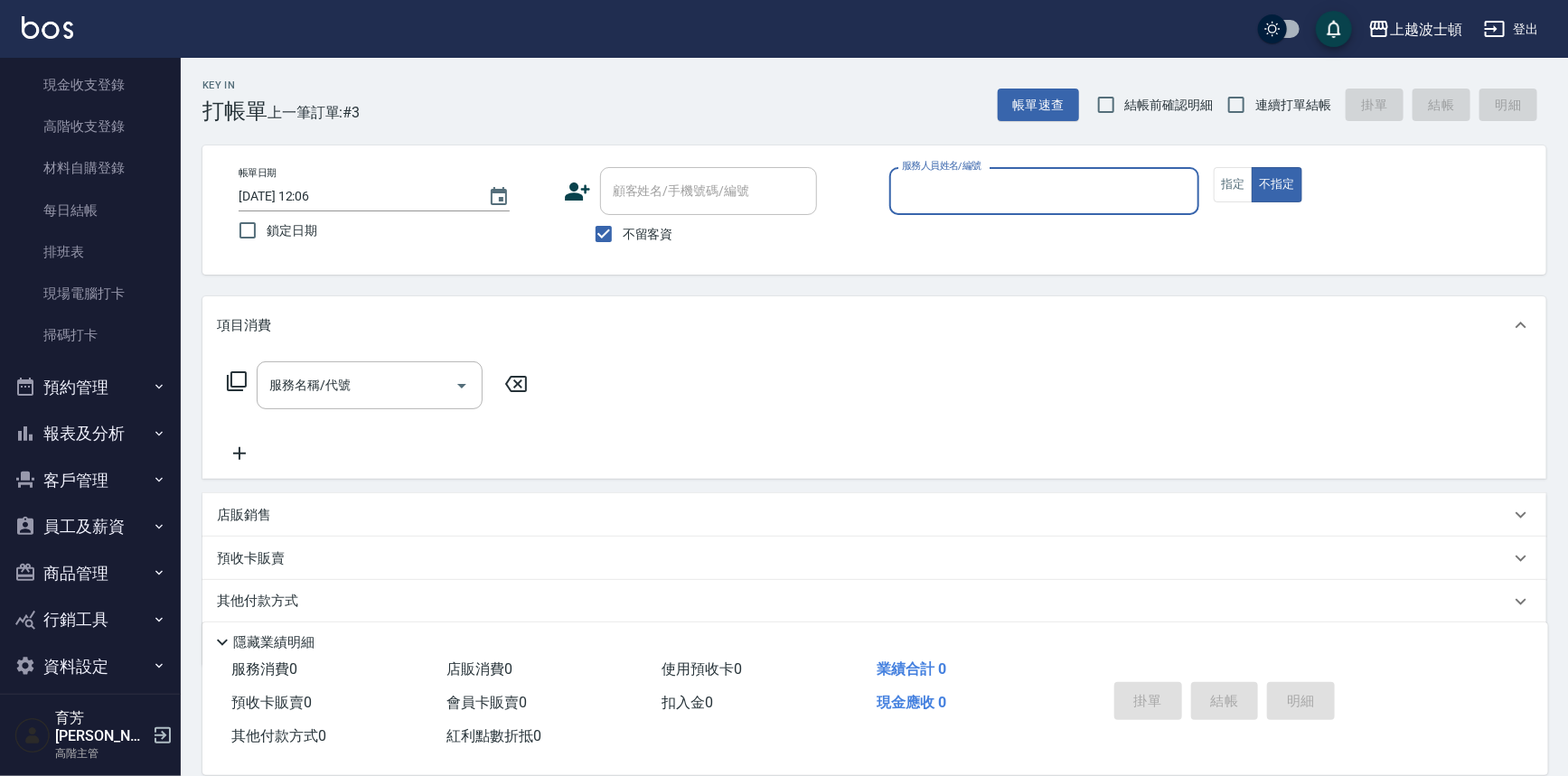
click at [69, 432] on button "報表及分析" at bounding box center [91, 433] width 166 height 47
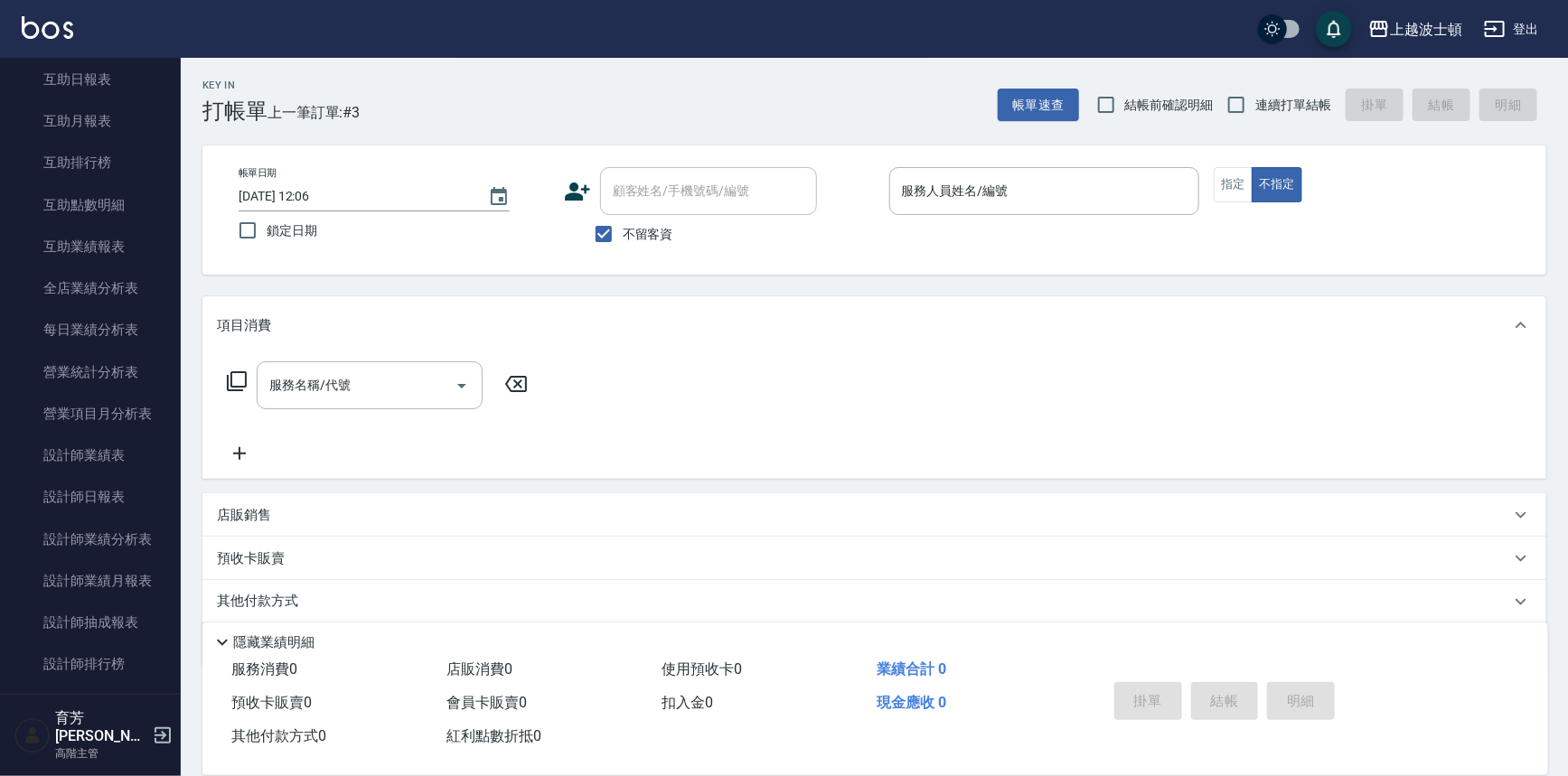
scroll to position [905, 0]
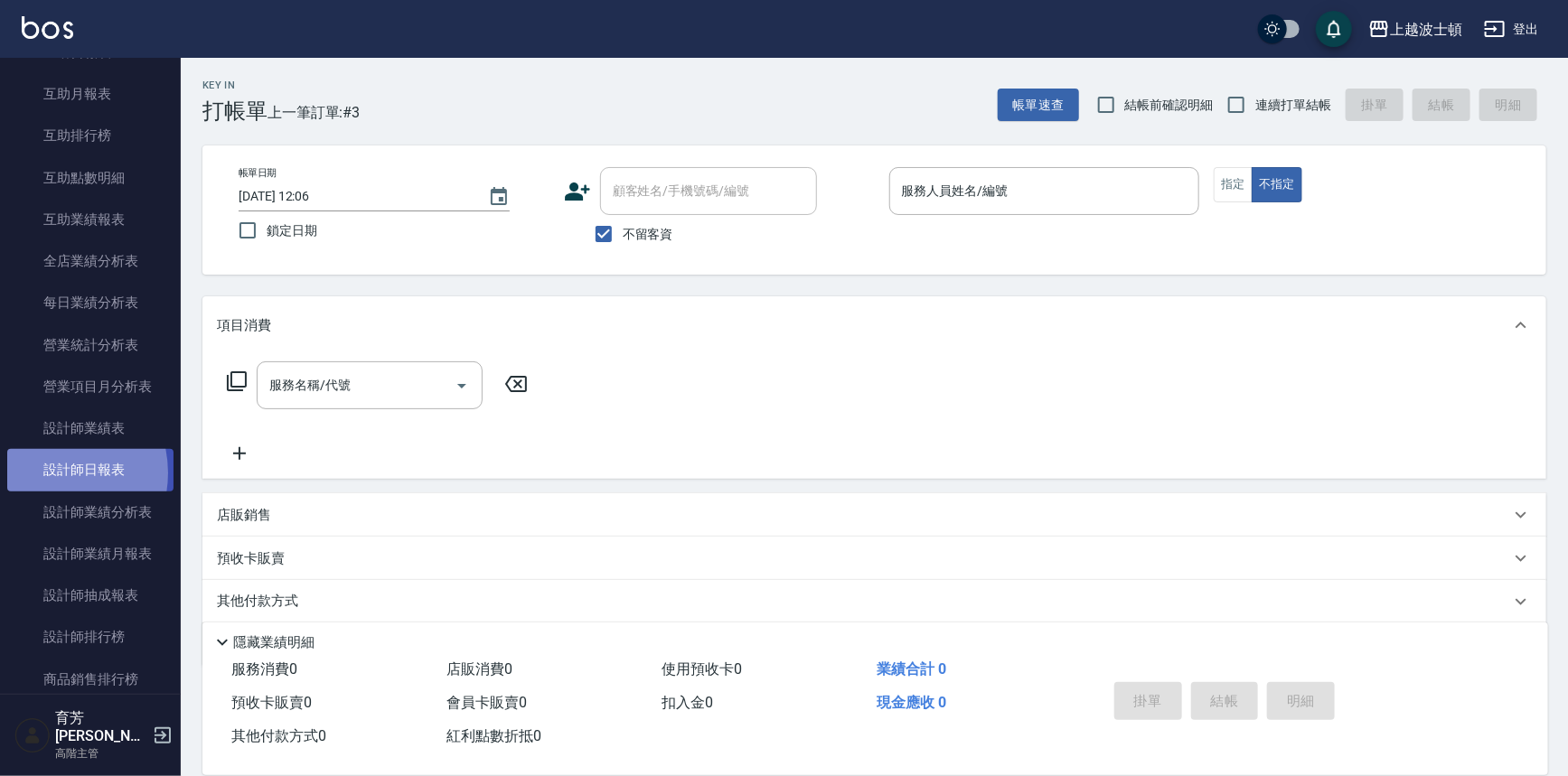
click at [45, 472] on link "設計師日報表" at bounding box center [91, 470] width 166 height 42
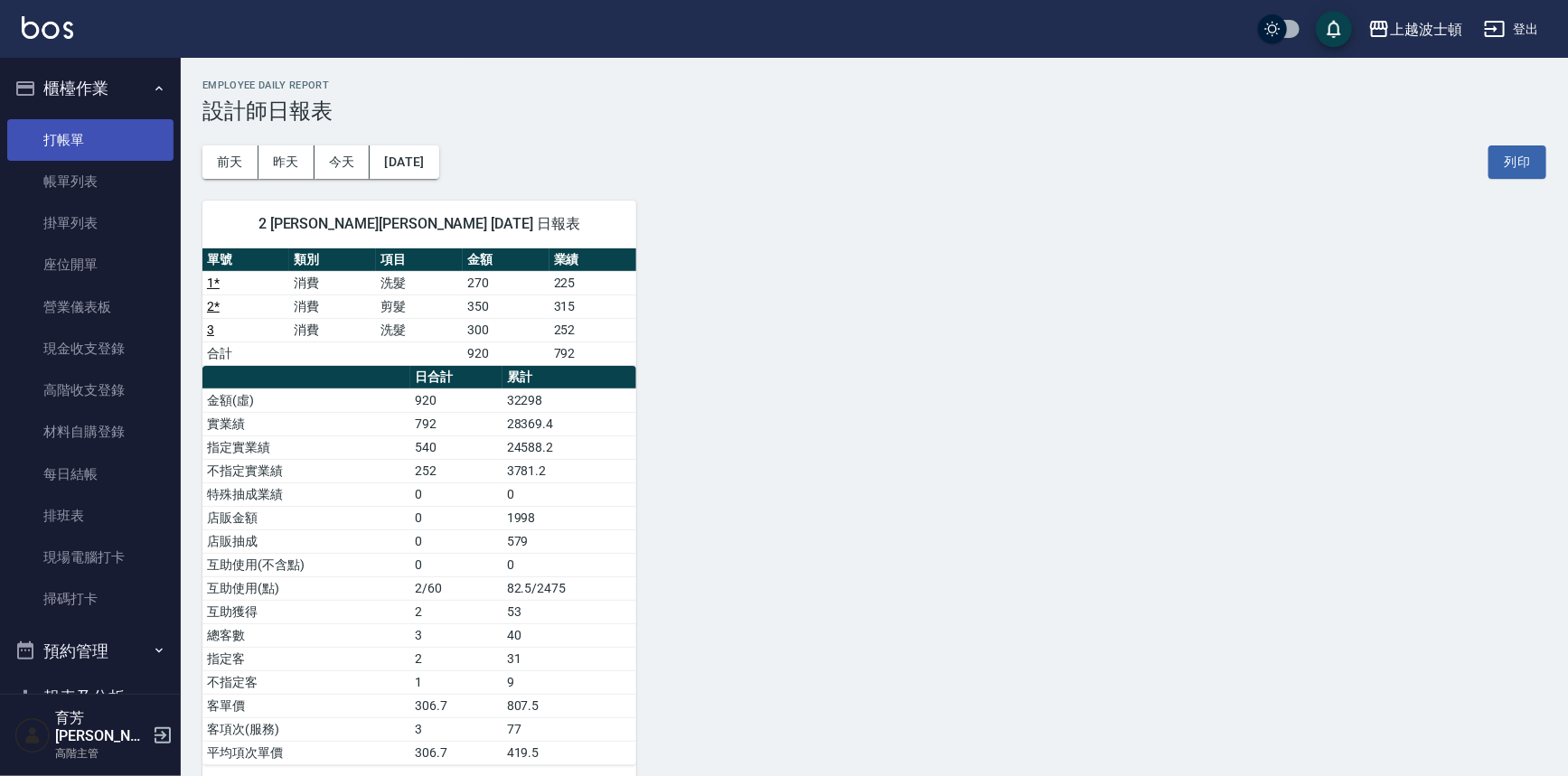
click at [129, 137] on link "打帳單" at bounding box center [91, 140] width 166 height 42
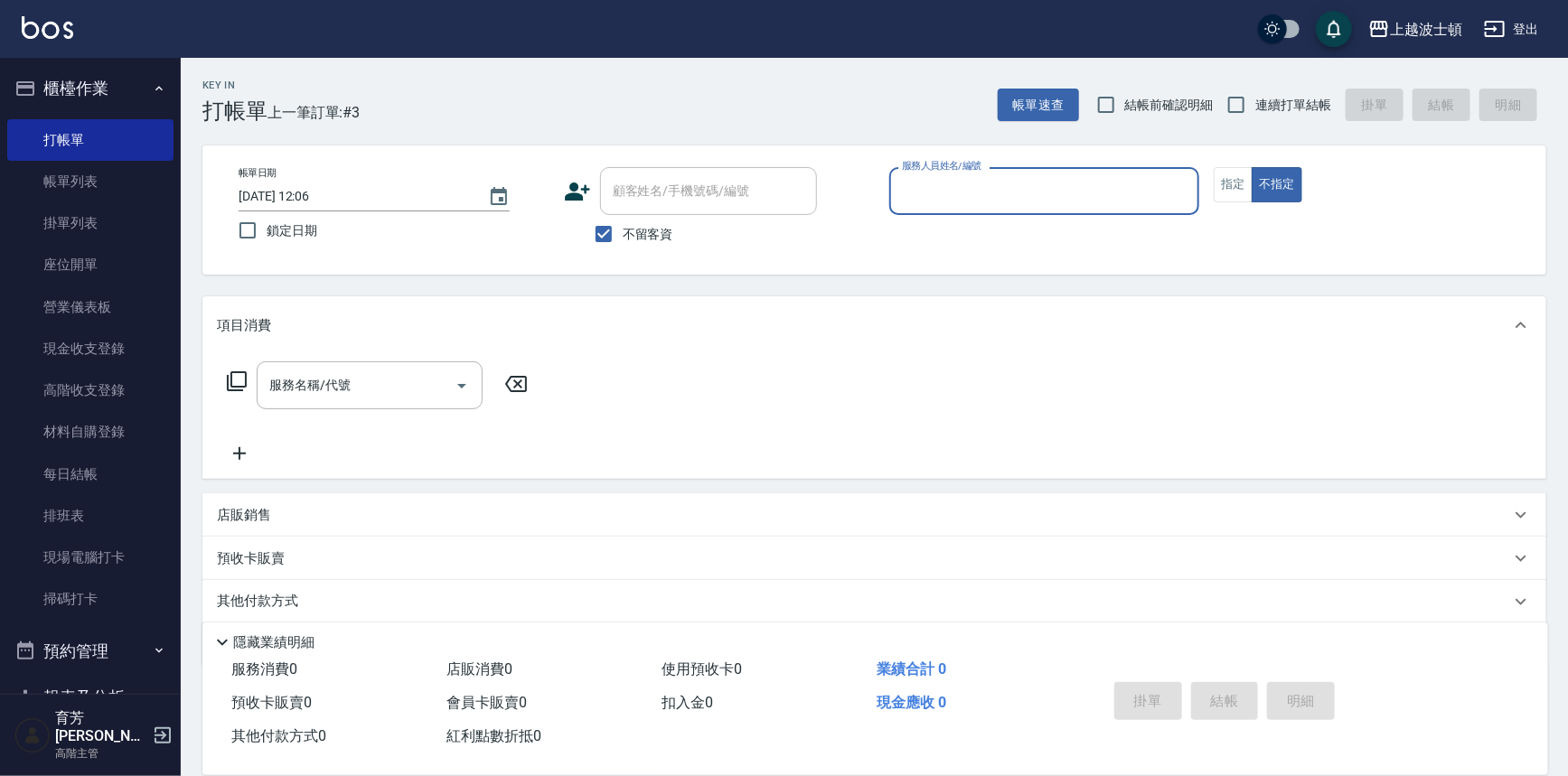
drag, startPoint x: 617, startPoint y: 224, endPoint x: 639, endPoint y: 215, distance: 23.8
click at [617, 225] on input "不留客資" at bounding box center [604, 234] width 38 height 38
checkbox input "false"
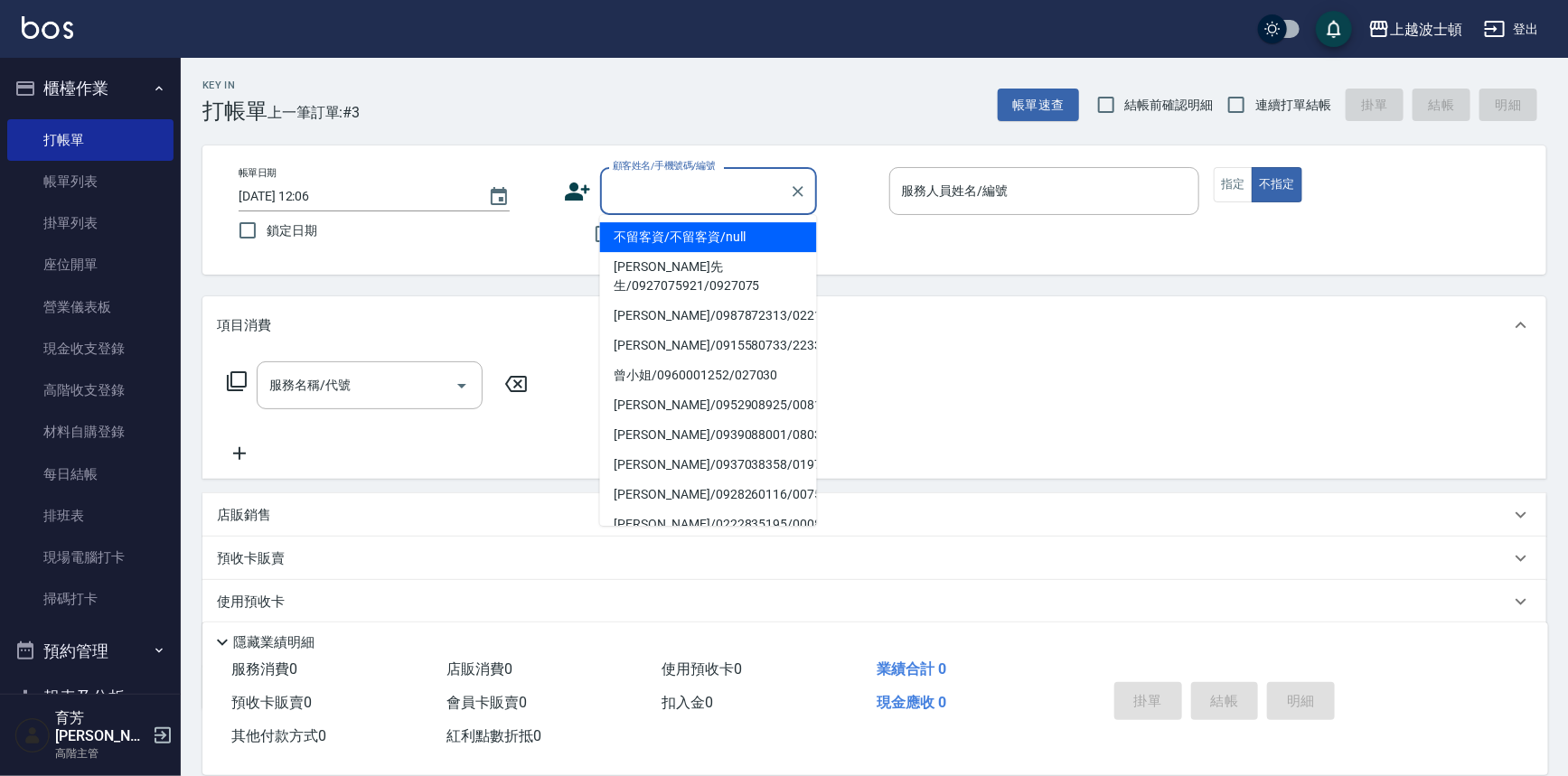
drag, startPoint x: 669, startPoint y: 194, endPoint x: 669, endPoint y: 204, distance: 10.0
click at [669, 195] on input "顧客姓名/手機號碼/編號" at bounding box center [695, 191] width 174 height 31
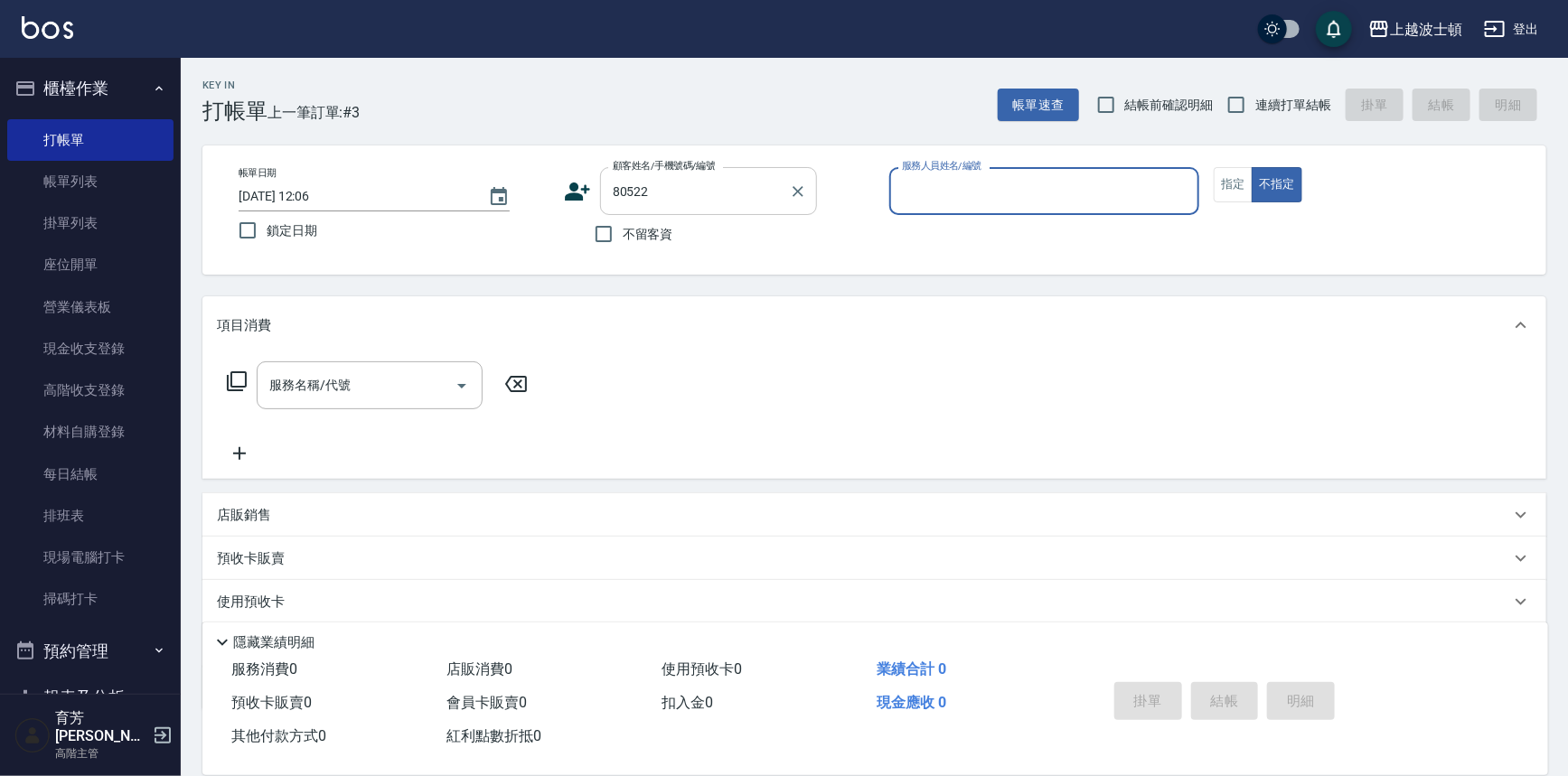
type input "[PERSON_NAME]/0972069522/80522"
type input "怡廷-41"
click at [381, 369] on input "服務名稱/代號" at bounding box center [356, 384] width 182 height 31
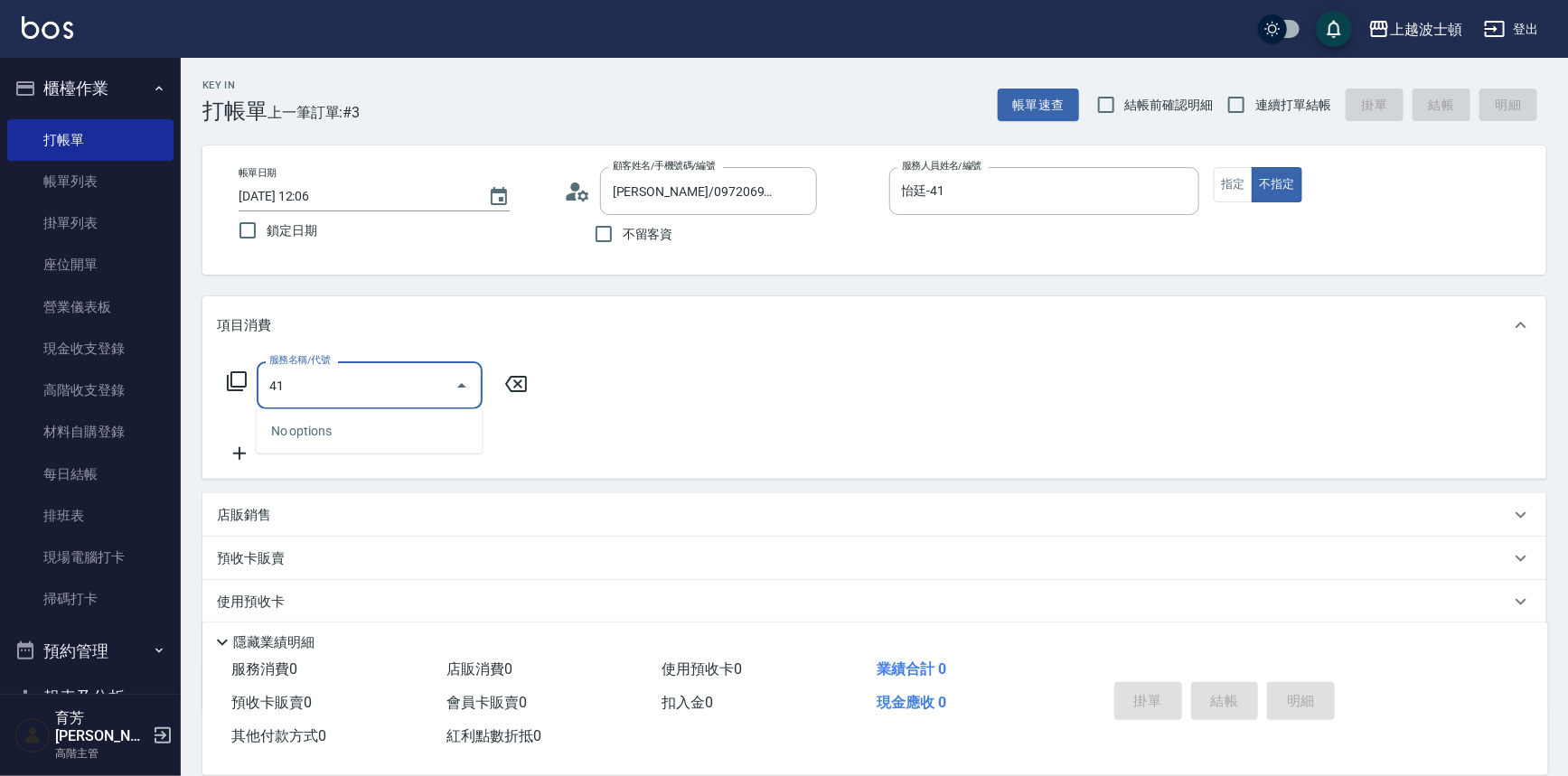
type input "4"
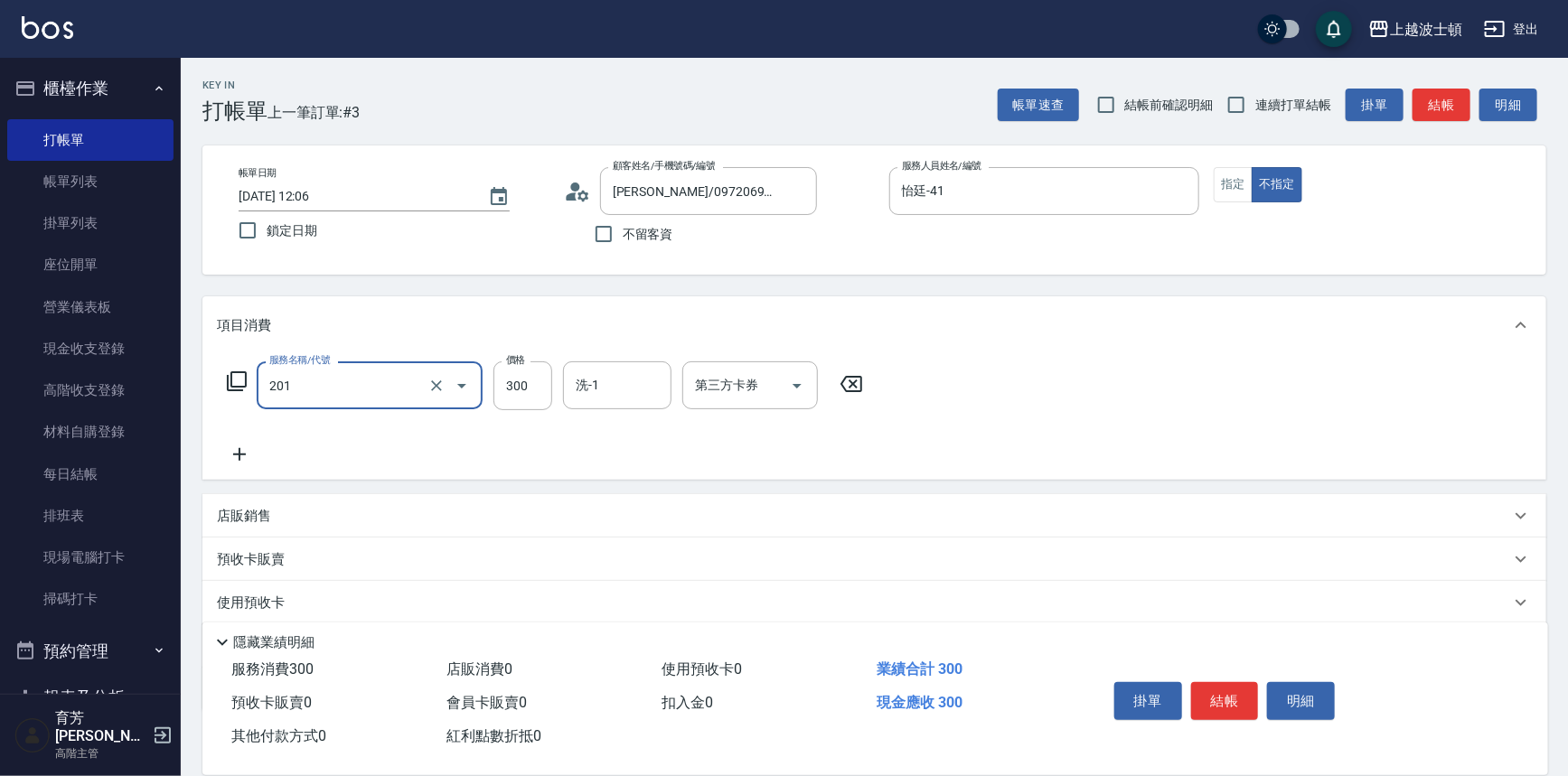
type input "洗髮(201)"
click at [592, 392] on input "洗-1" at bounding box center [617, 384] width 93 height 31
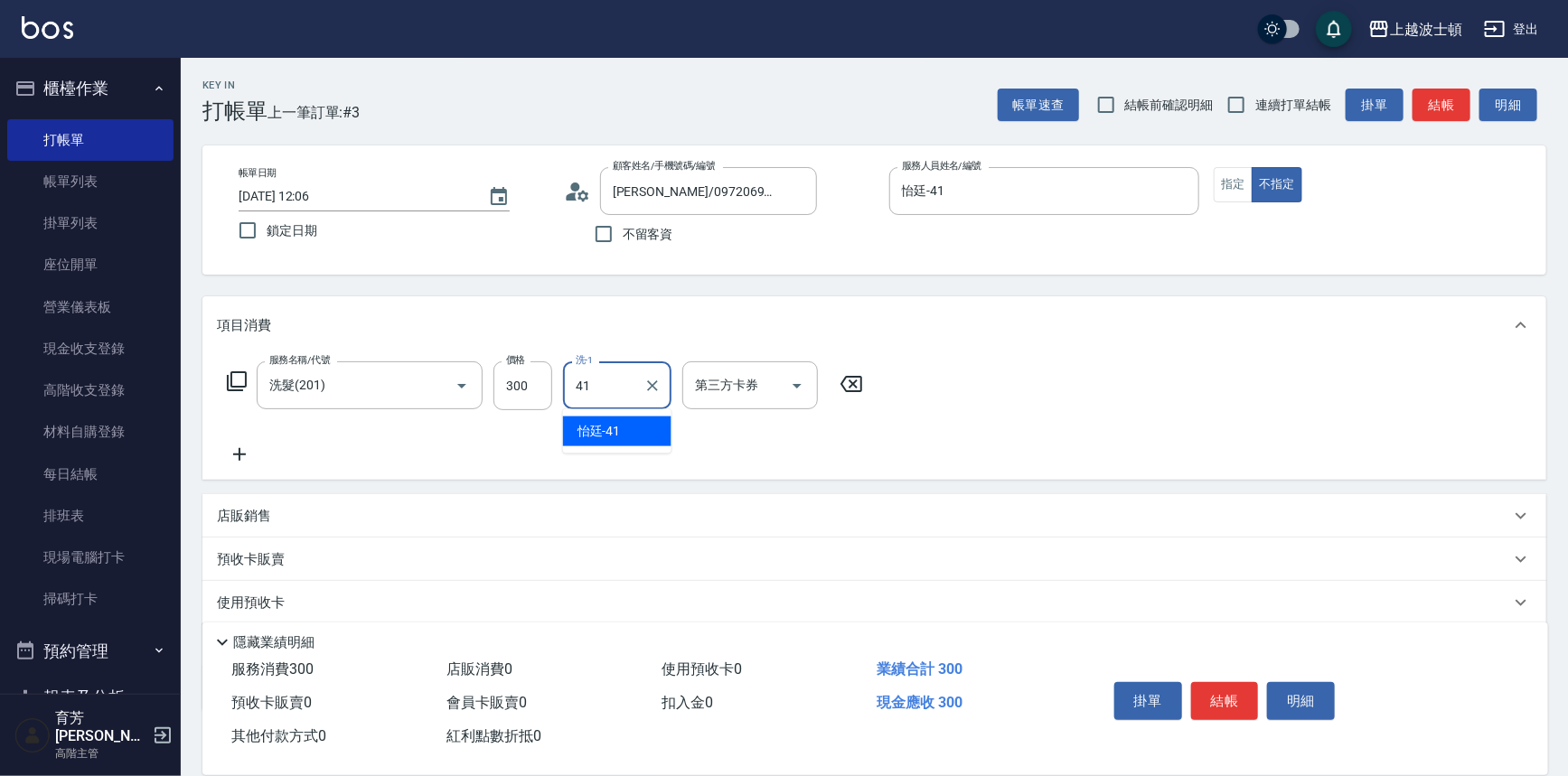
type input "怡廷-41"
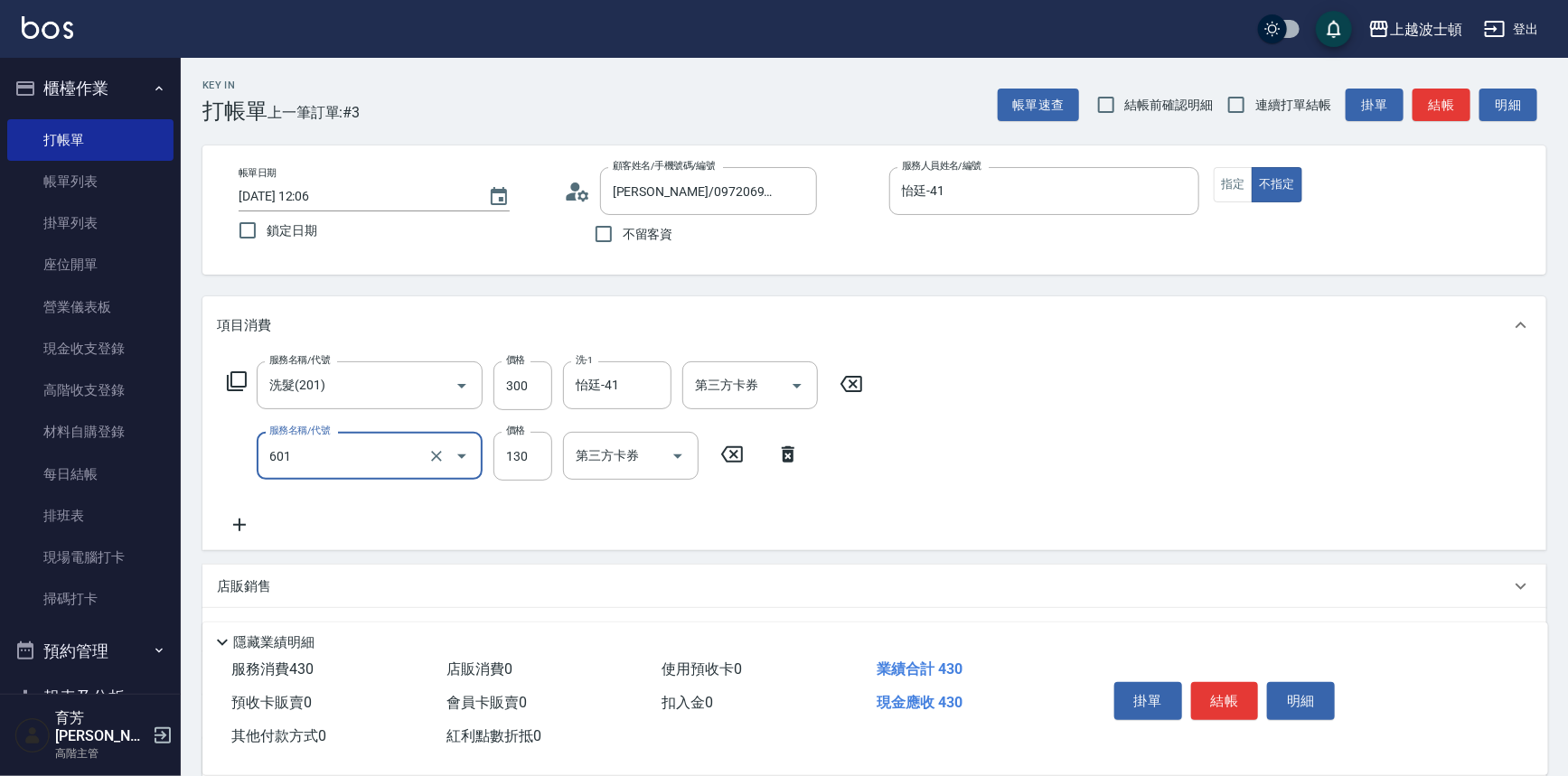
type input "單梳(601)"
type input "100"
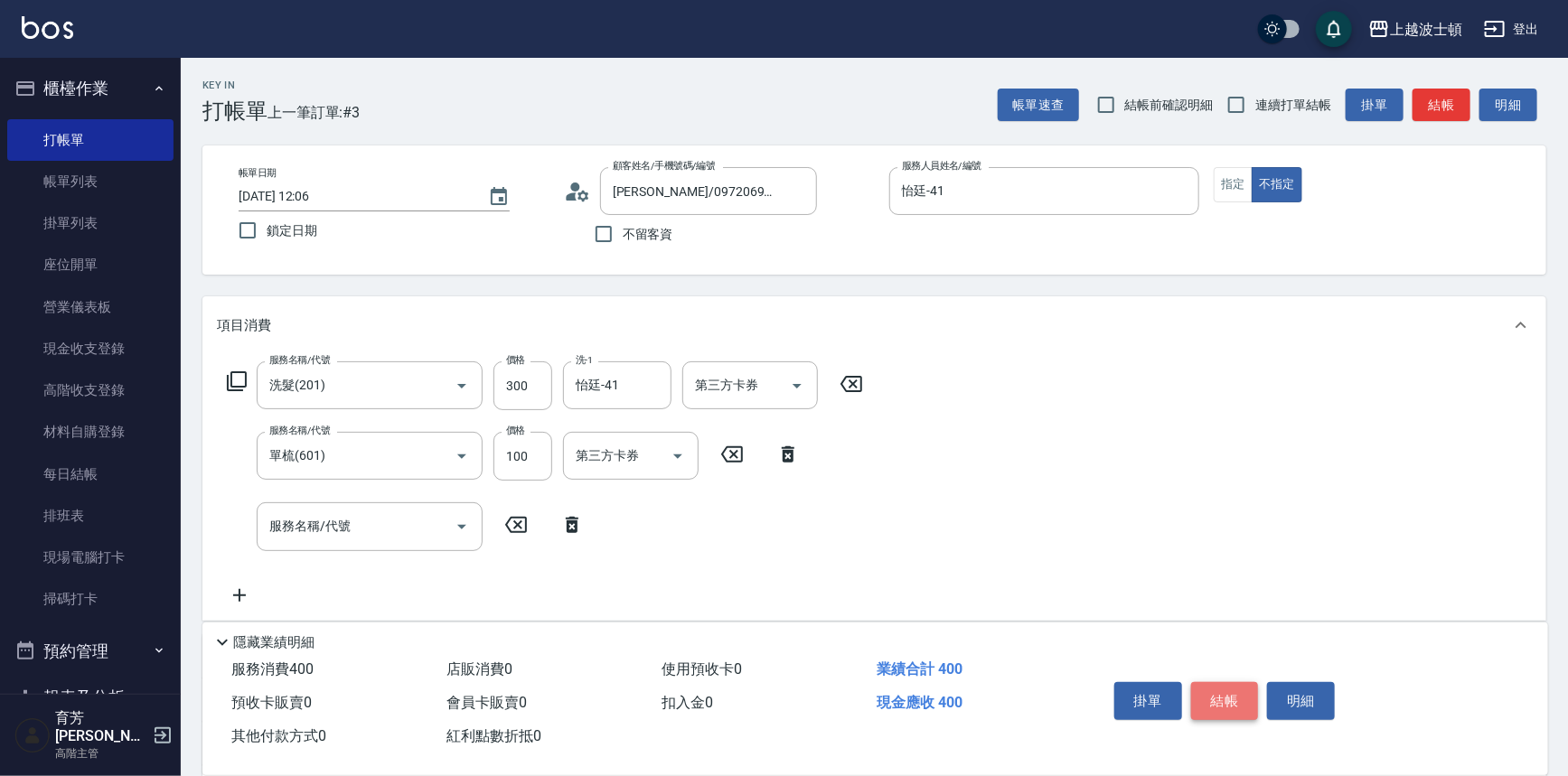
click at [1221, 682] on button "結帳" at bounding box center [1225, 701] width 68 height 38
